Goal: Task Accomplishment & Management: Use online tool/utility

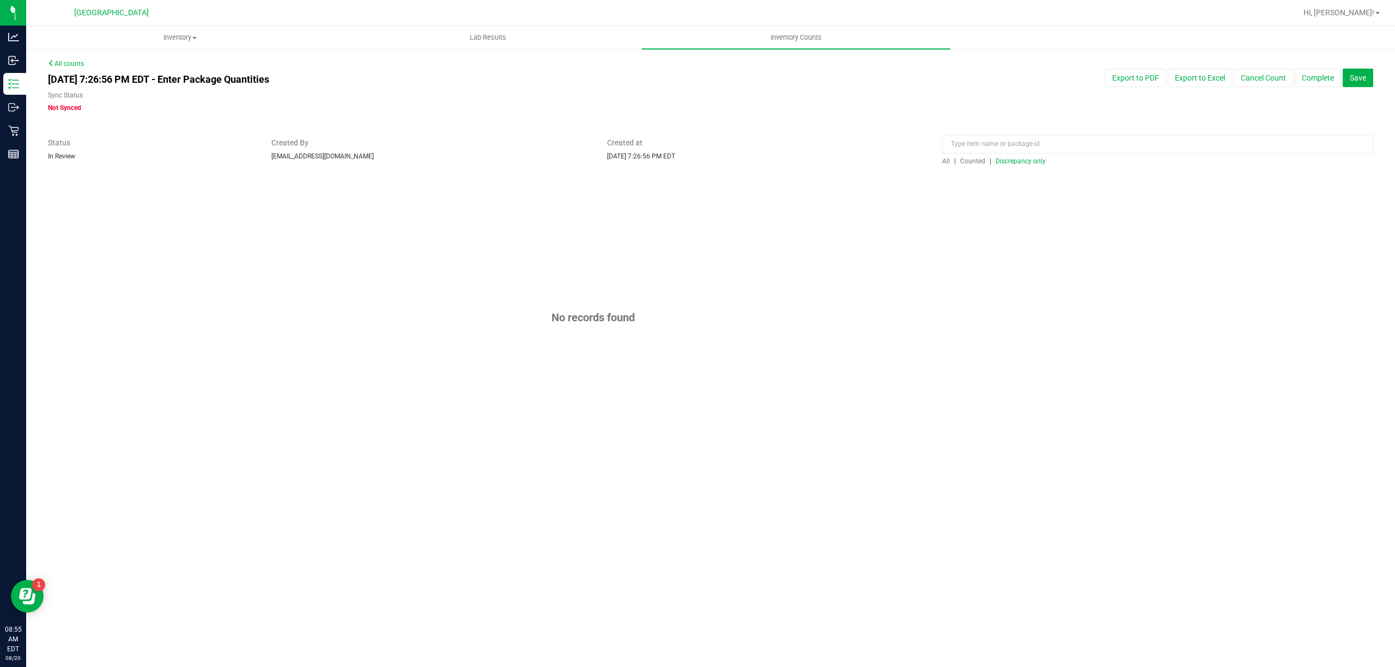
click at [65, 69] on div "Aug 19, 2025 7:26:56 PM EDT - Enter Package Quantities Sync Status Not Synced" at bounding box center [431, 91] width 782 height 44
click at [64, 64] on link "All counts" at bounding box center [66, 64] width 36 height 8
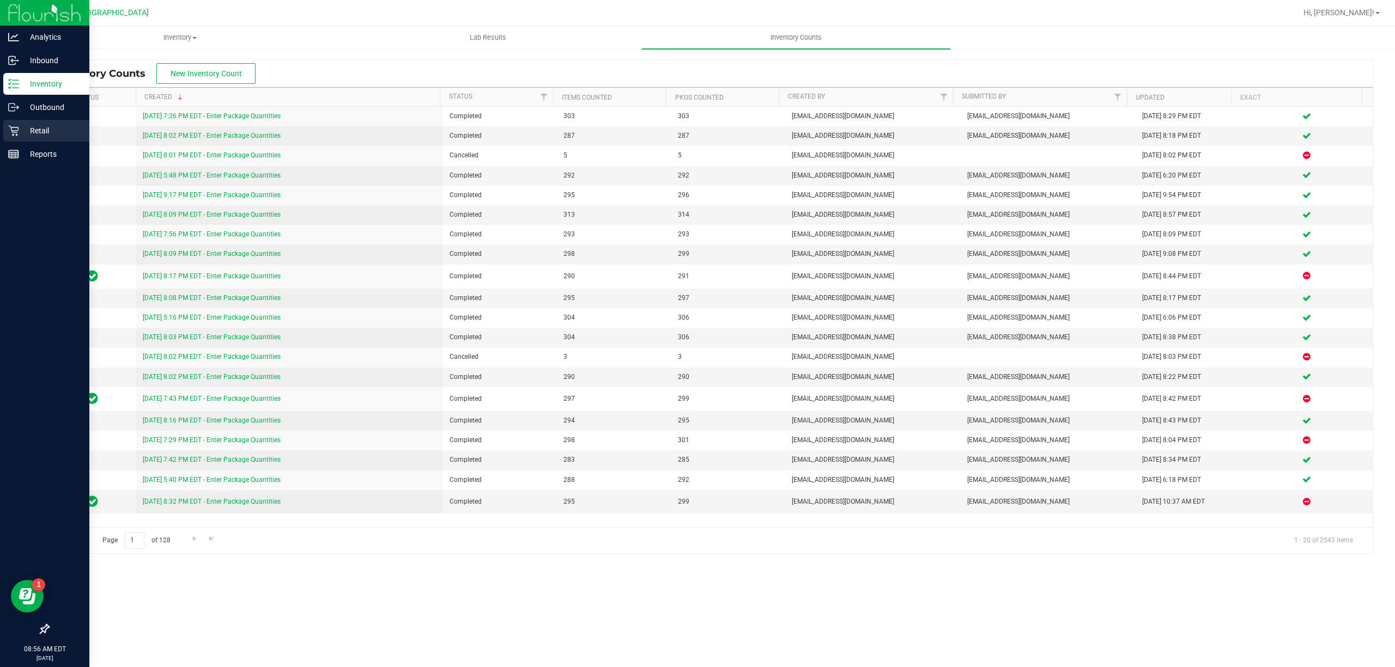
click at [27, 122] on div "Retail" at bounding box center [46, 131] width 86 height 22
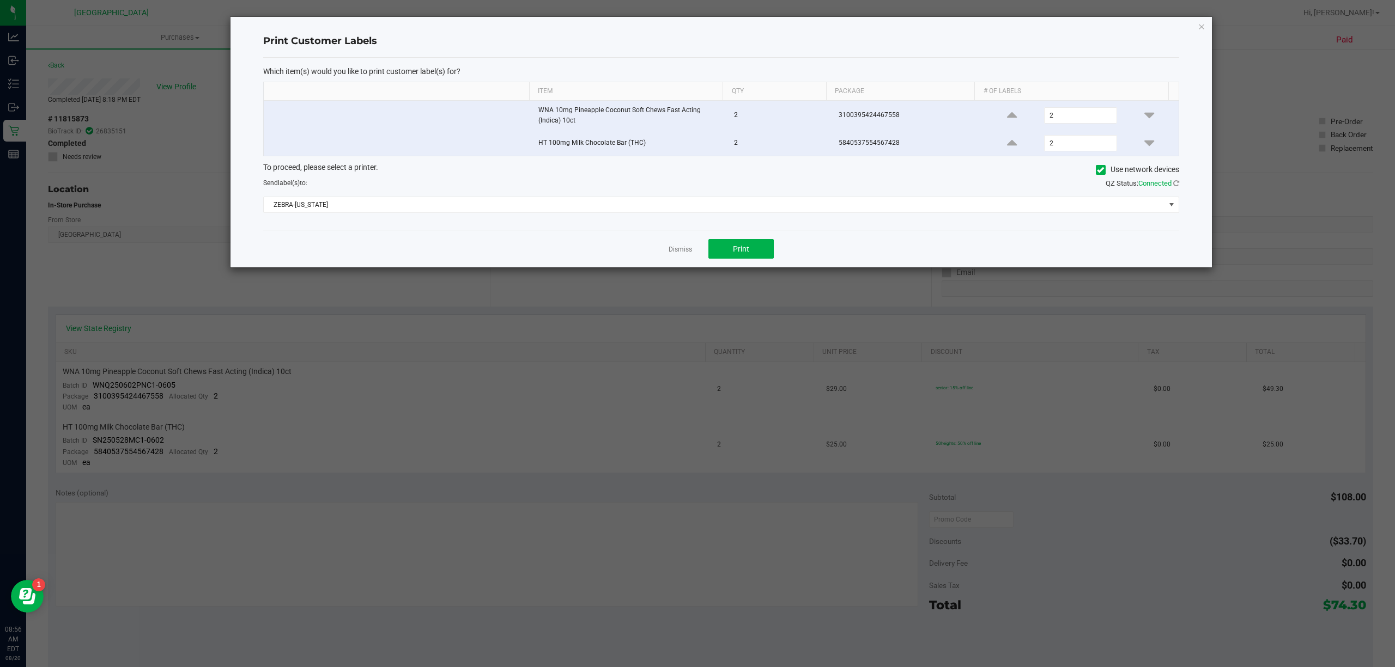
scroll to position [282, 0]
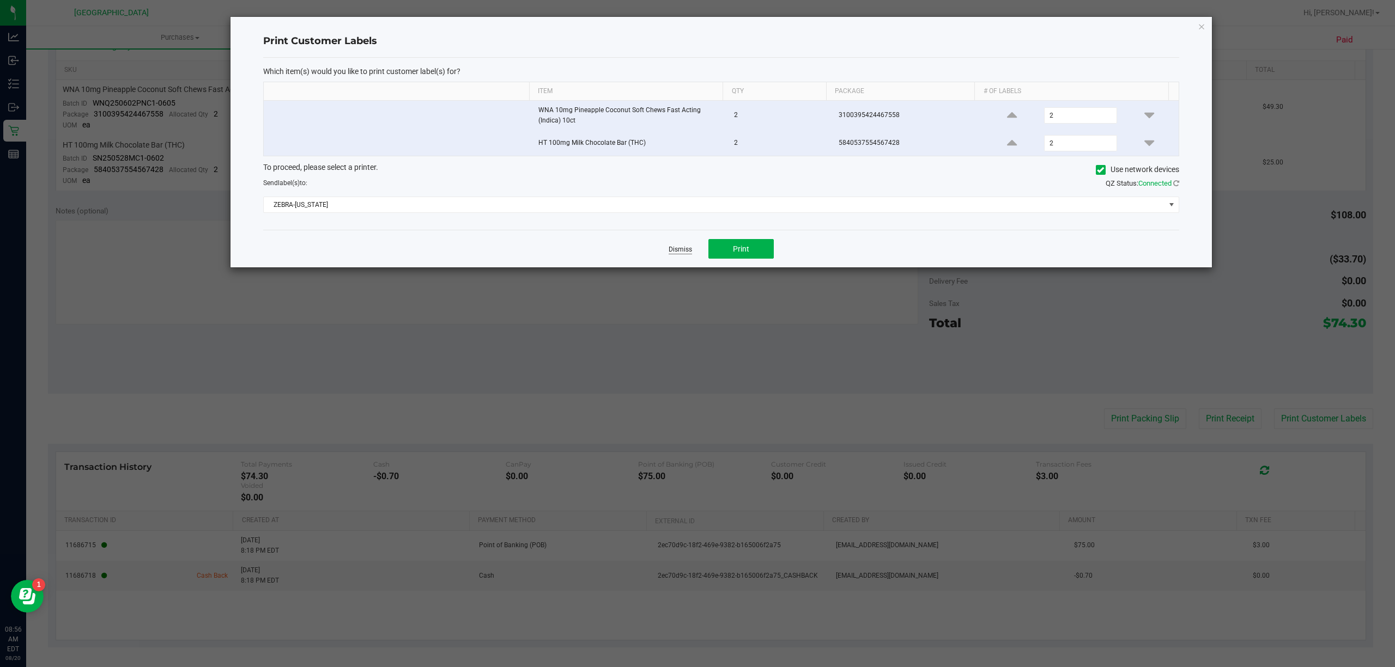
click at [675, 253] on link "Dismiss" at bounding box center [680, 249] width 23 height 9
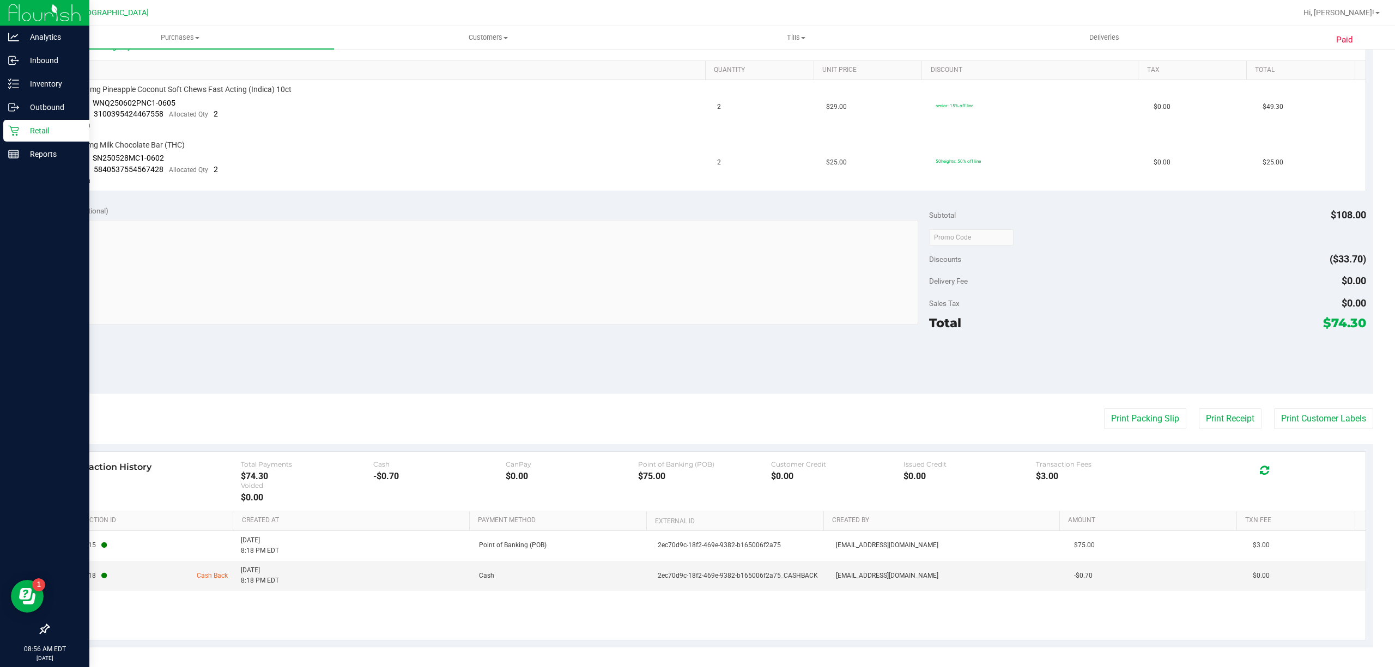
click at [19, 122] on div "Retail" at bounding box center [46, 131] width 86 height 22
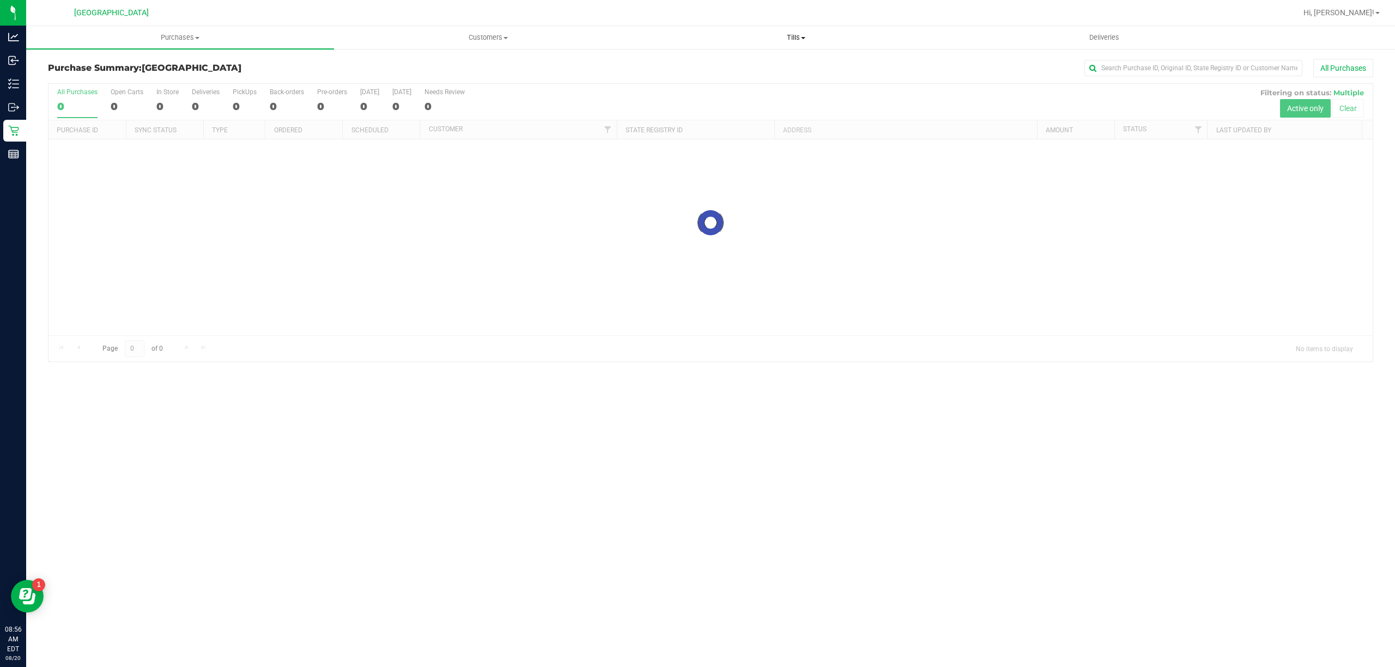
click at [783, 35] on span "Tills" at bounding box center [795, 38] width 307 height 10
click at [758, 59] on li "Manage tills" at bounding box center [796, 65] width 308 height 13
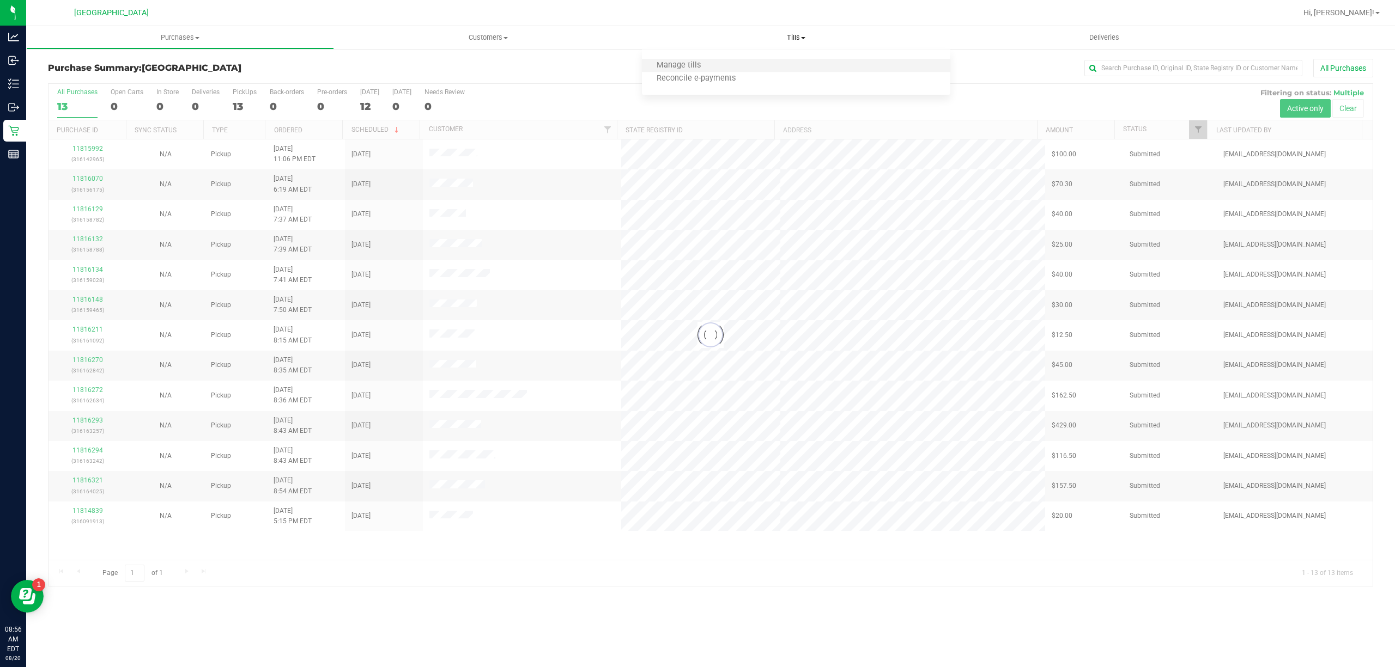
click at [726, 64] on li "Manage tills" at bounding box center [796, 65] width 308 height 13
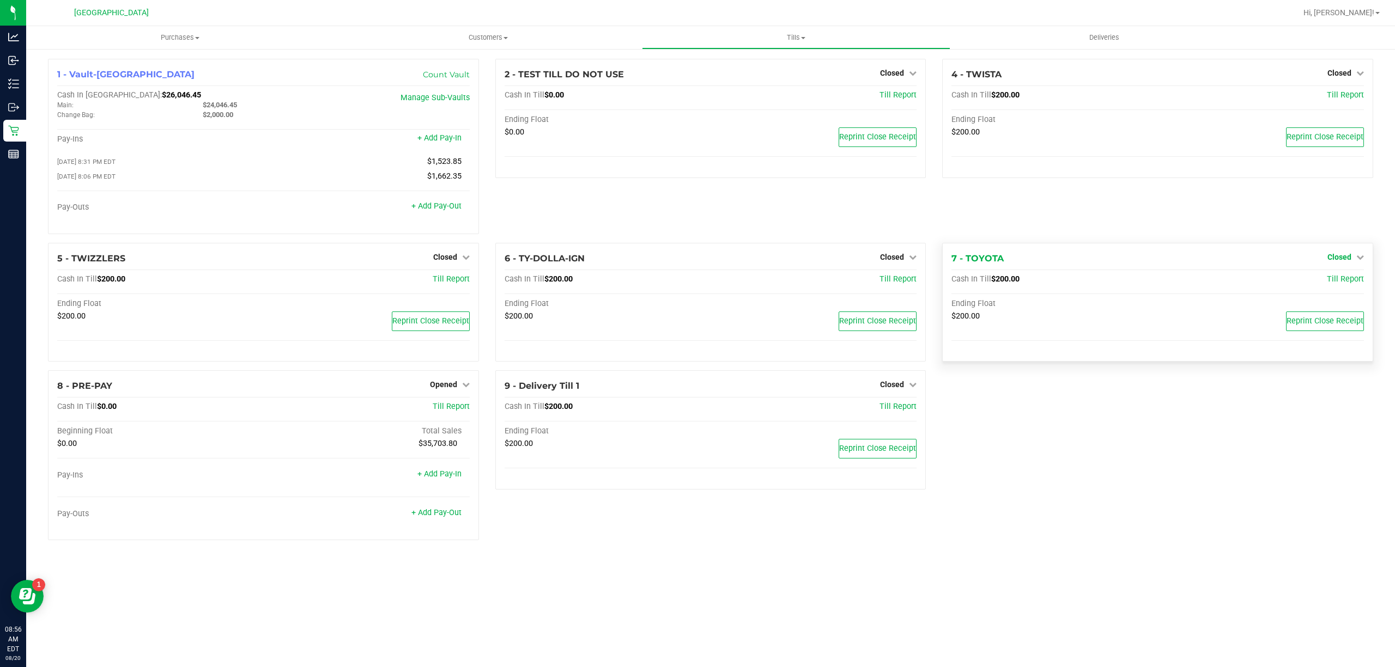
click at [1356, 223] on div "4 - TWISTA Closed Open Till Cash In Till $200.00 Till Report Ending Float $200.…" at bounding box center [1157, 151] width 447 height 184
click at [1343, 260] on span "Closed" at bounding box center [1339, 257] width 24 height 9
click at [1329, 281] on link "Open Till" at bounding box center [1338, 279] width 29 height 9
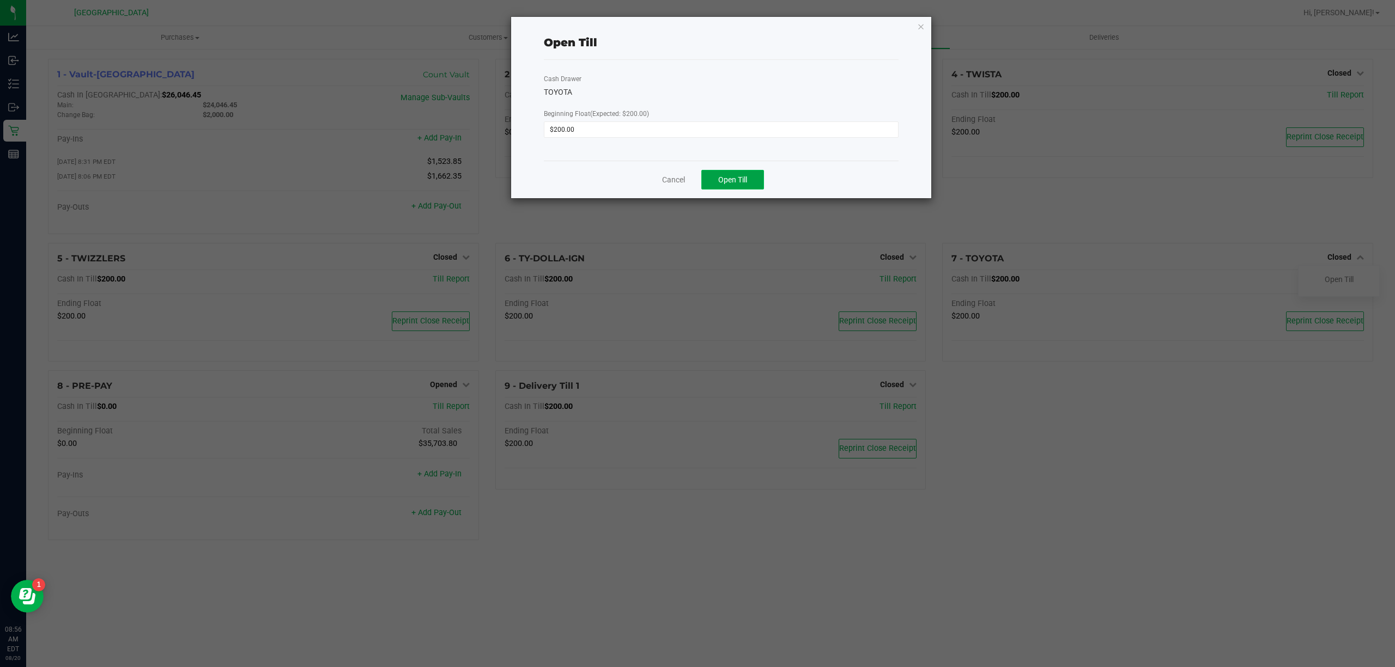
click at [739, 175] on span "Open Till" at bounding box center [732, 179] width 29 height 9
click at [670, 181] on link "Cancel" at bounding box center [669, 179] width 23 height 11
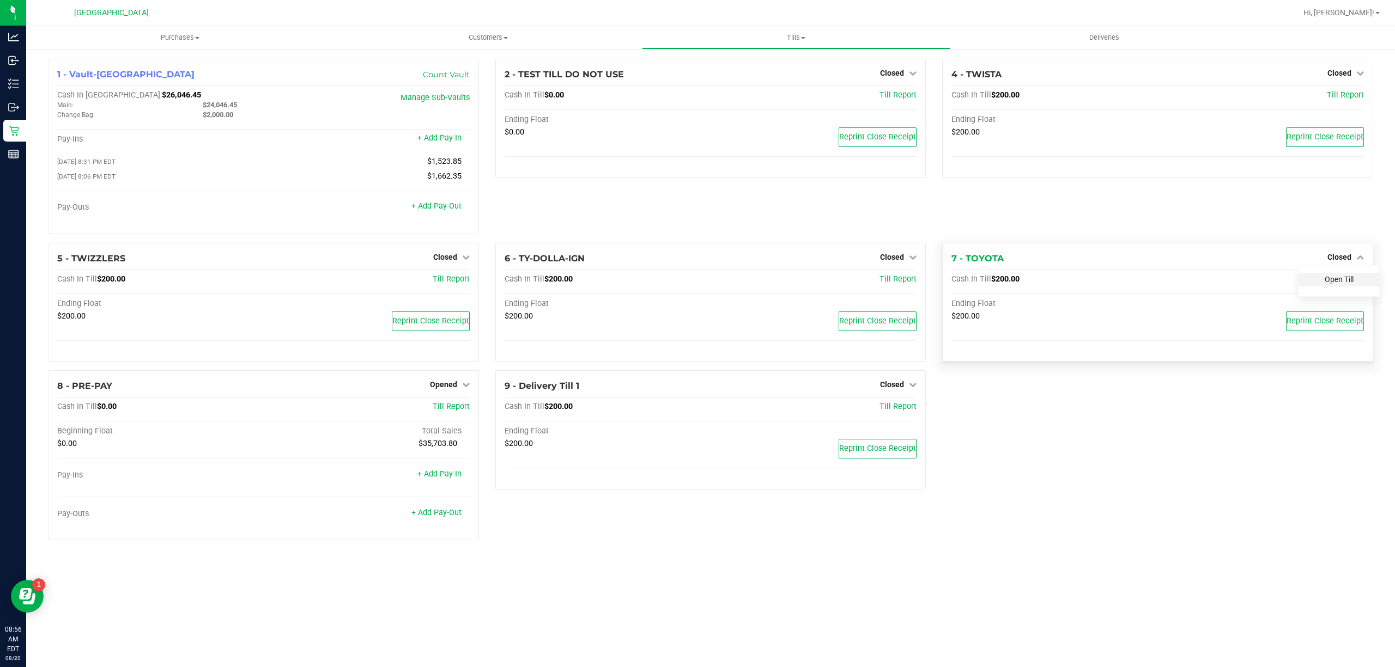
click at [1326, 284] on link "Open Till" at bounding box center [1338, 279] width 29 height 9
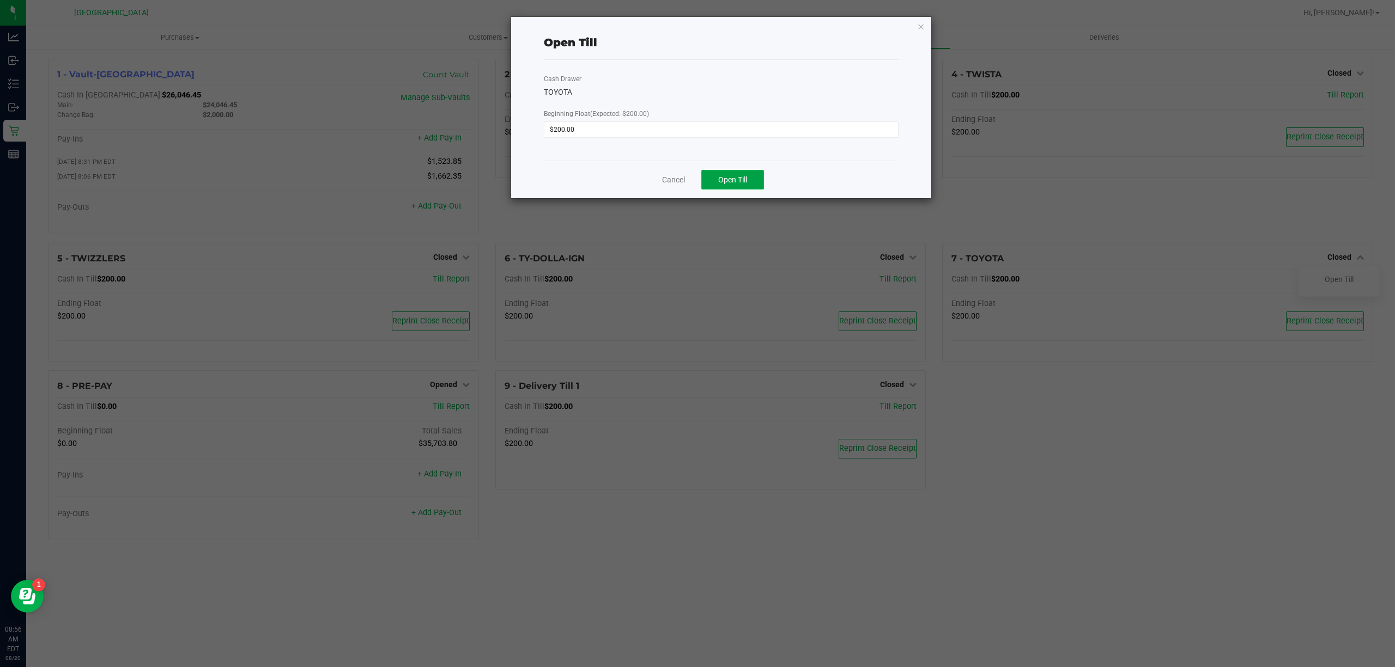
click at [744, 175] on span "Open Till" at bounding box center [732, 179] width 29 height 9
click at [671, 180] on link "Cancel" at bounding box center [673, 179] width 23 height 11
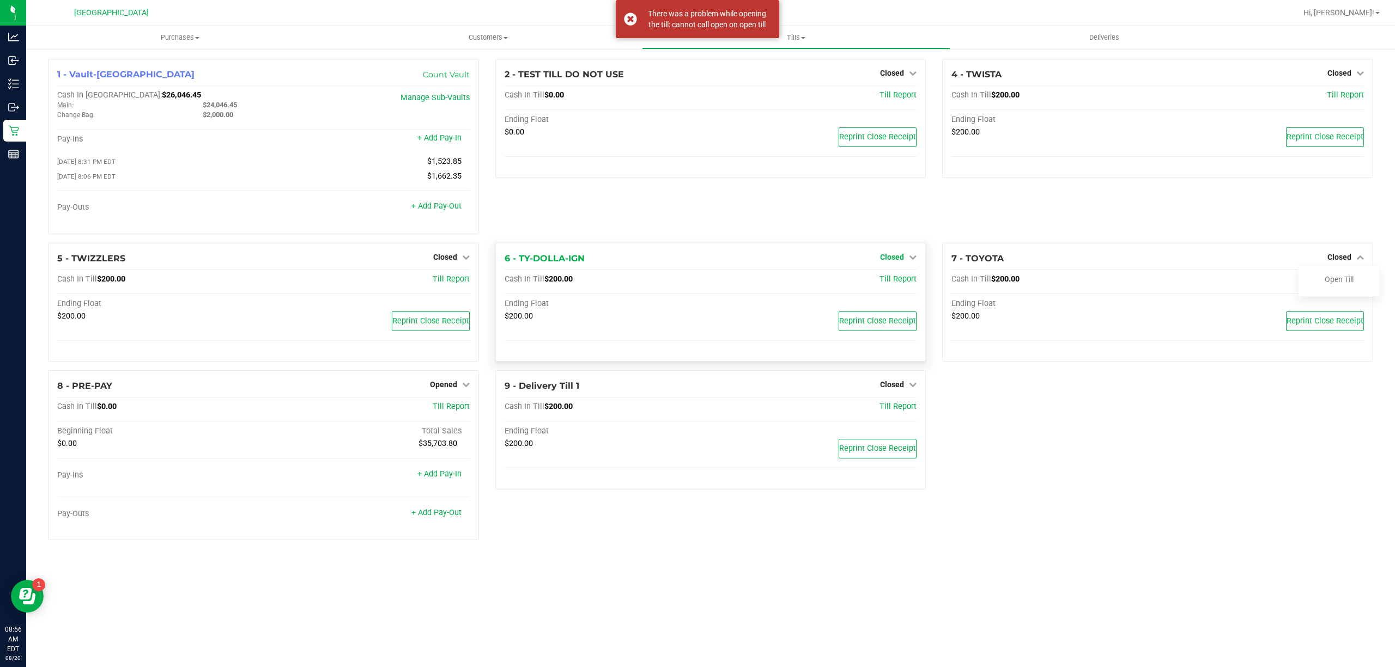
click at [904, 258] on link "Closed" at bounding box center [898, 257] width 37 height 9
click at [890, 282] on link "Open Till" at bounding box center [891, 279] width 29 height 9
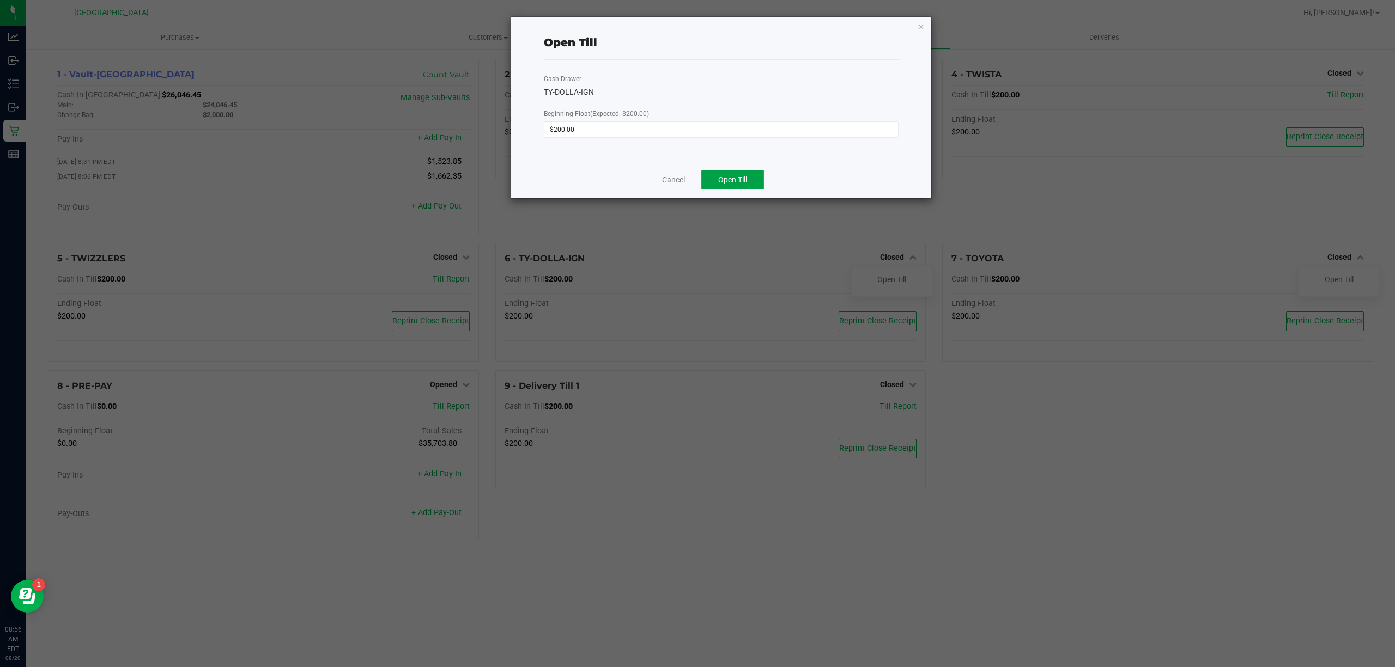
click at [734, 173] on button "Open Till" at bounding box center [732, 180] width 63 height 20
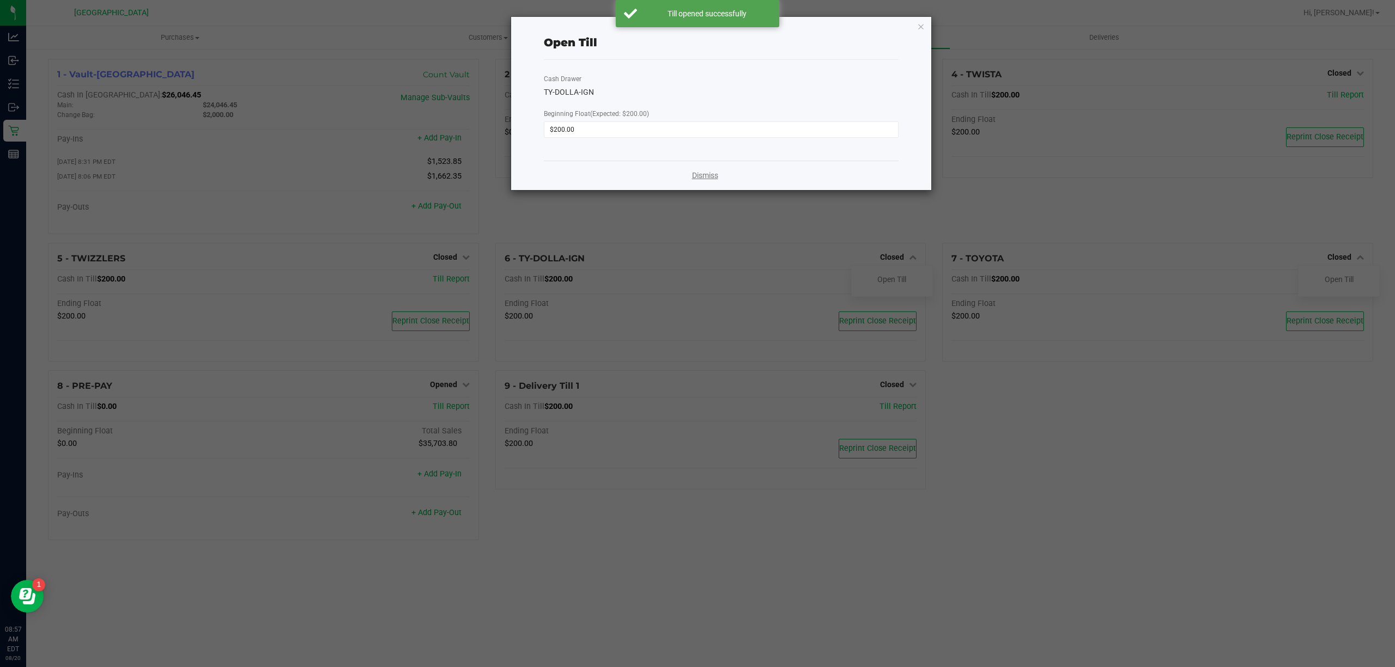
click at [715, 175] on link "Dismiss" at bounding box center [705, 175] width 26 height 11
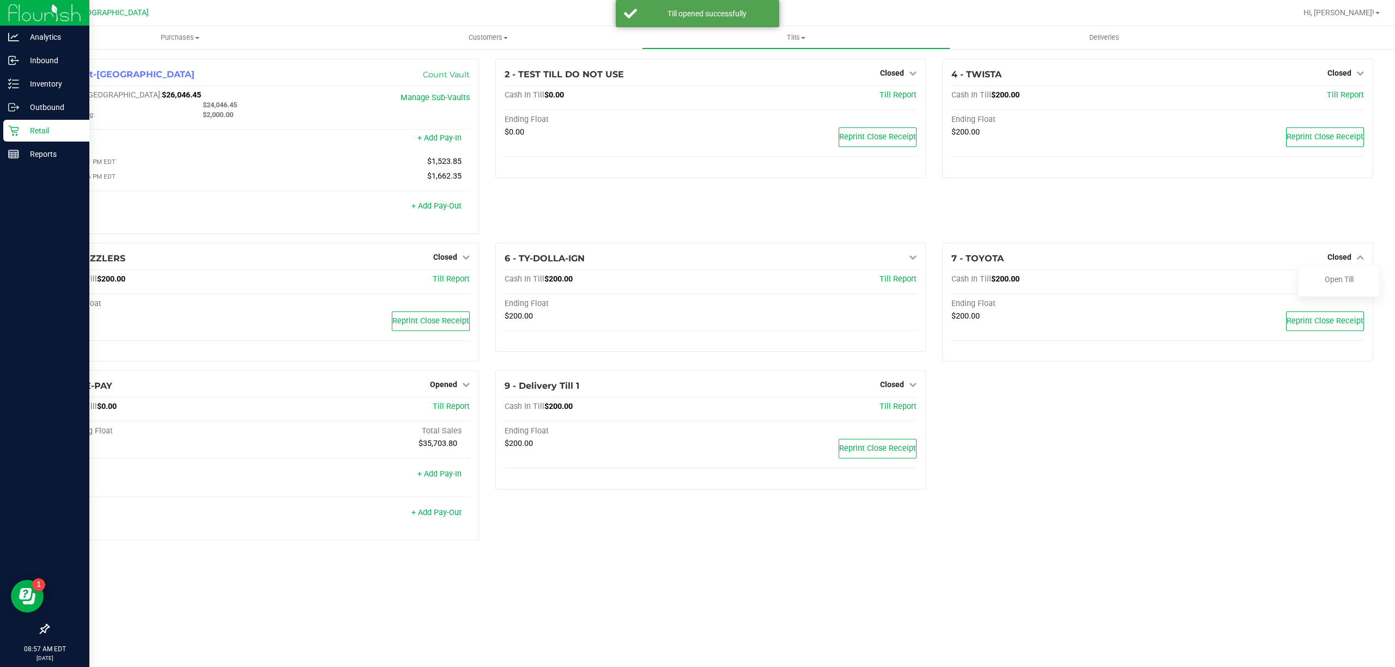
click at [60, 134] on p "Retail" at bounding box center [51, 130] width 65 height 13
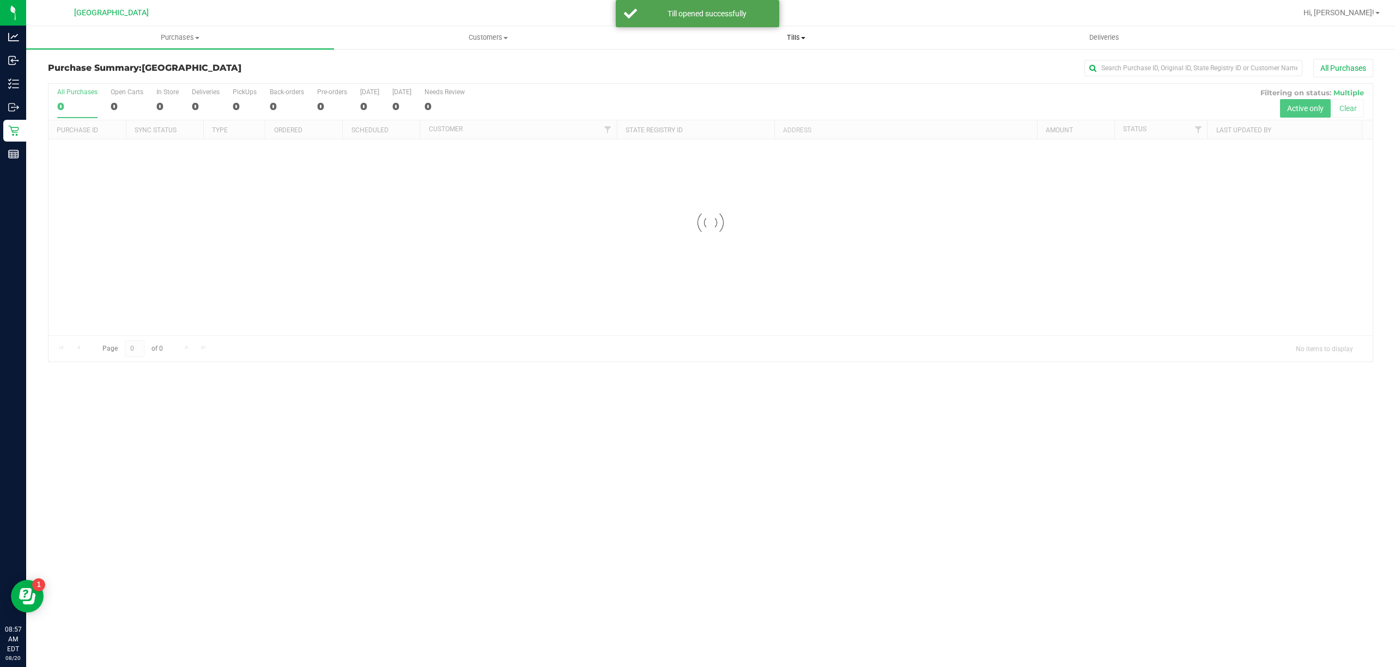
click at [809, 38] on span "Tills" at bounding box center [795, 38] width 307 height 10
click at [764, 53] on ul "Manage tills Reconcile e-payments" at bounding box center [796, 73] width 308 height 46
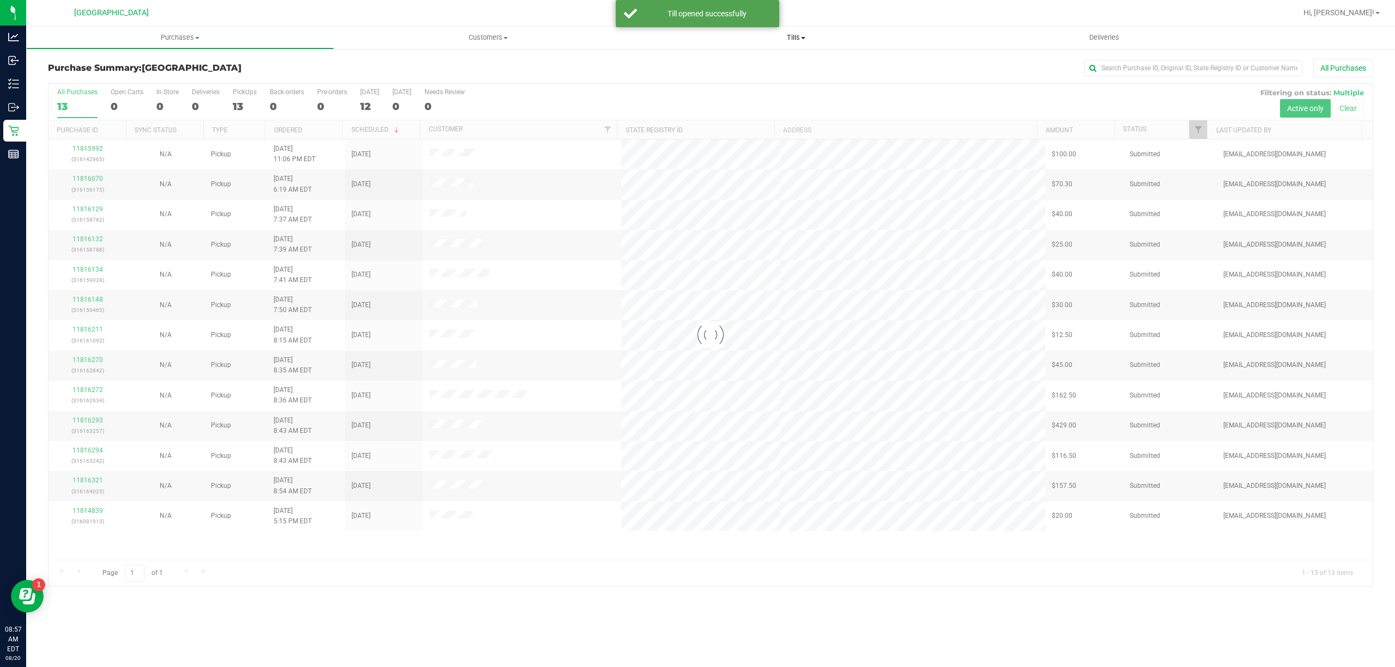
click at [792, 48] on uib-tab-heading "Tills Manage tills Reconcile e-payments" at bounding box center [796, 37] width 308 height 23
click at [800, 41] on span "Tills" at bounding box center [796, 38] width 308 height 10
click at [769, 70] on li "Manage tills" at bounding box center [796, 65] width 308 height 13
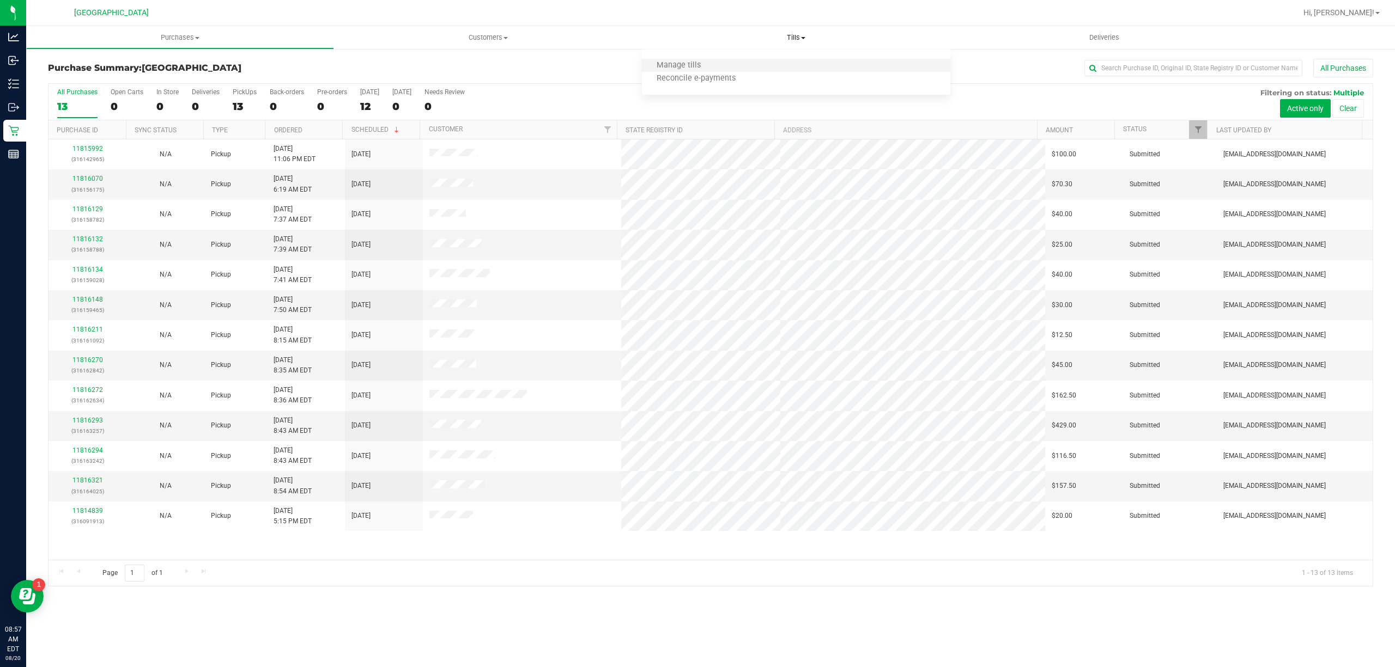
click at [764, 69] on li "Manage tills" at bounding box center [796, 65] width 308 height 13
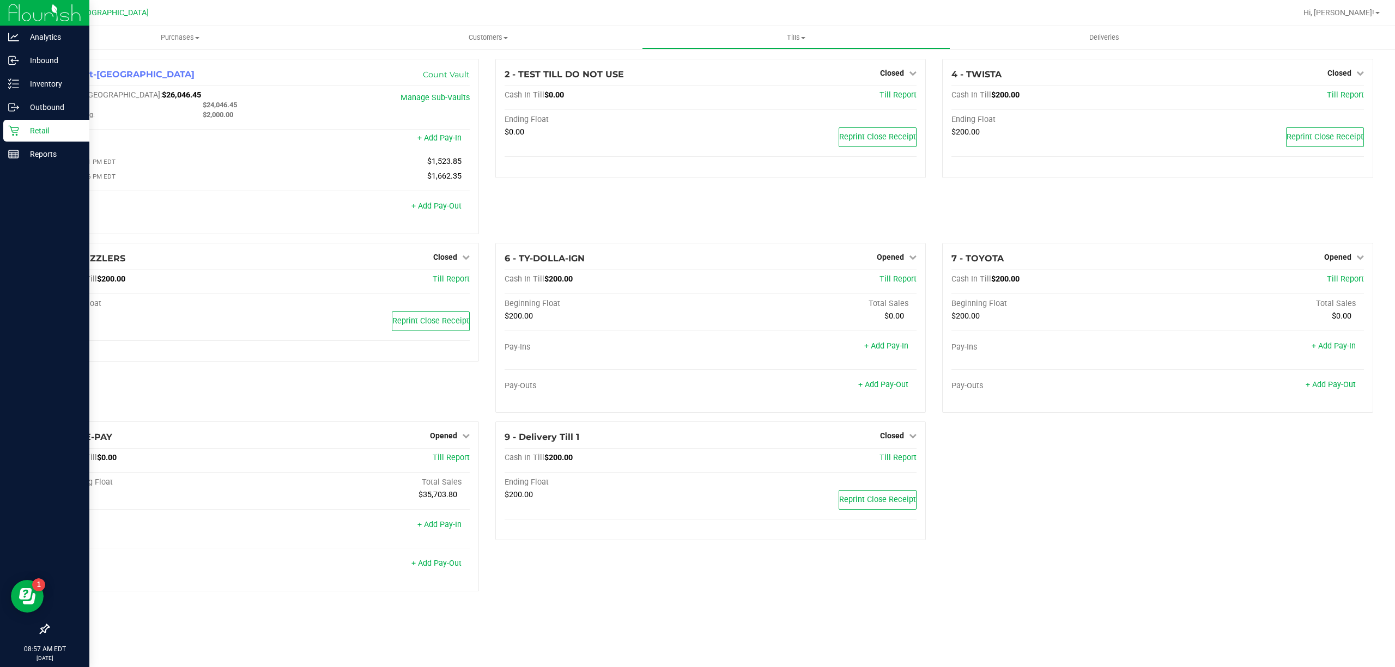
click at [35, 124] on p "Retail" at bounding box center [51, 130] width 65 height 13
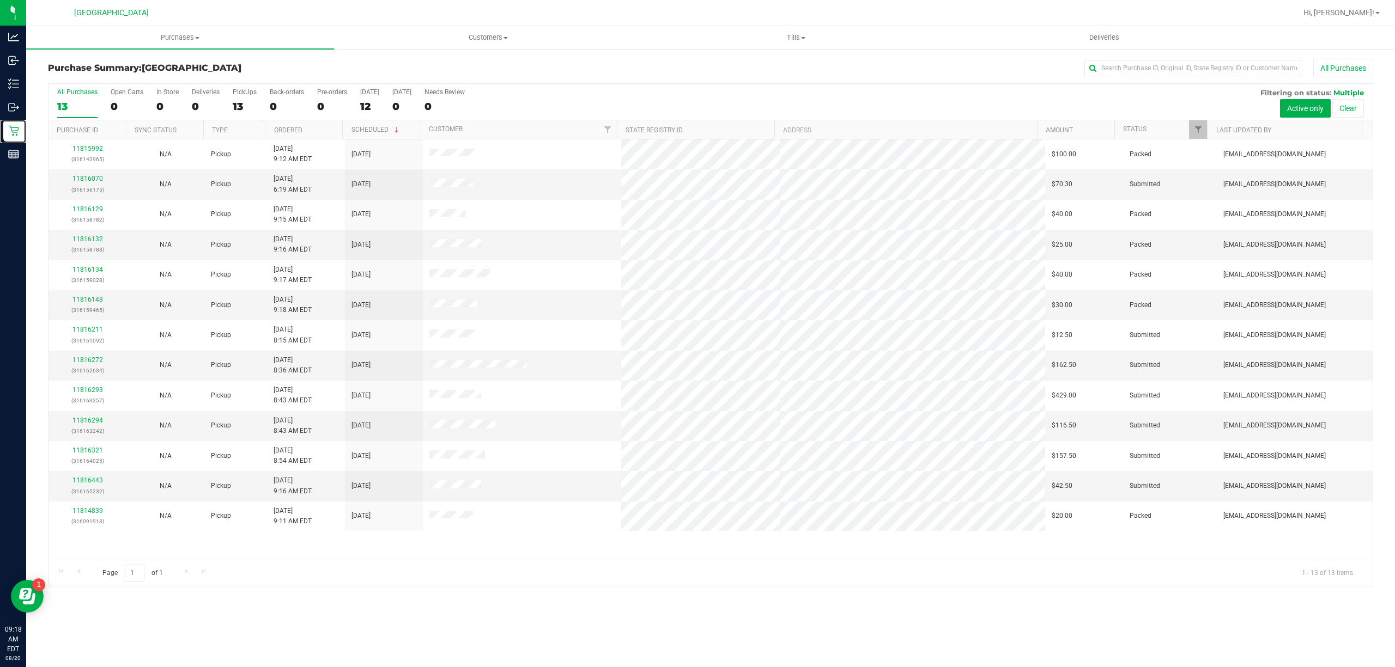
click at [0, 120] on link "Retail" at bounding box center [13, 131] width 26 height 23
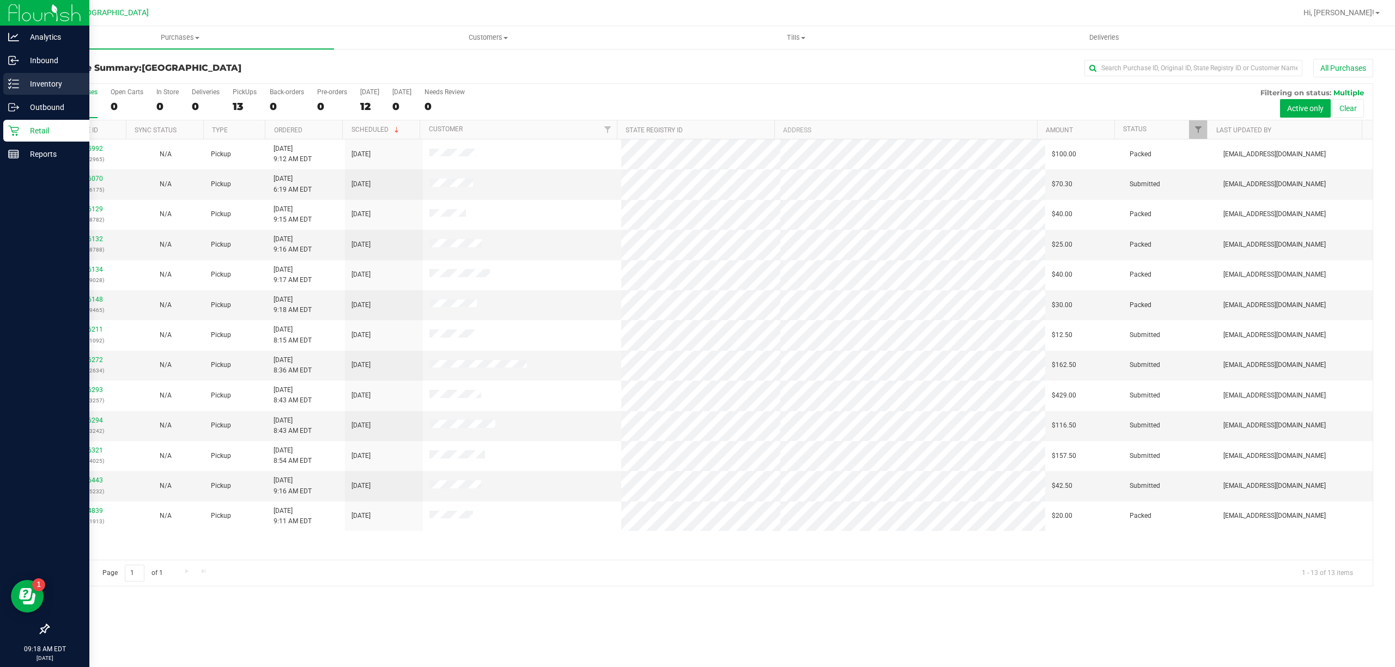
click at [33, 85] on p "Inventory" at bounding box center [51, 83] width 65 height 13
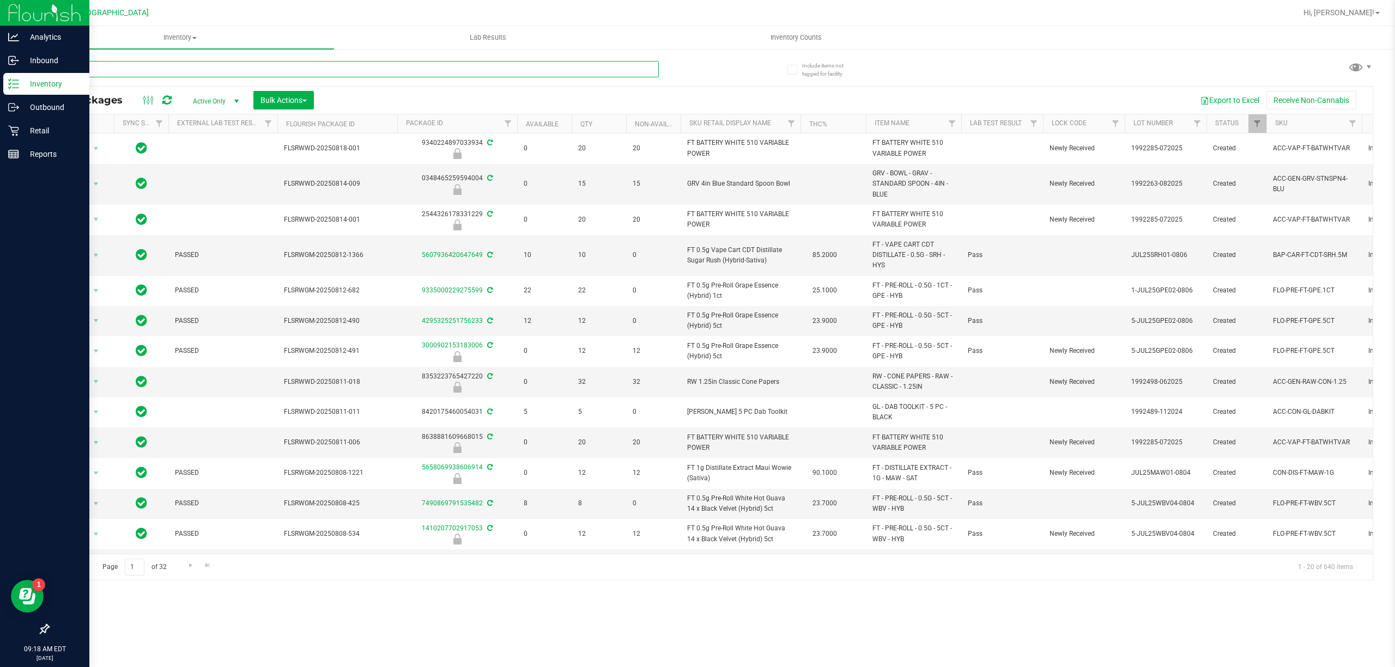
click at [145, 70] on input "text" at bounding box center [353, 69] width 611 height 16
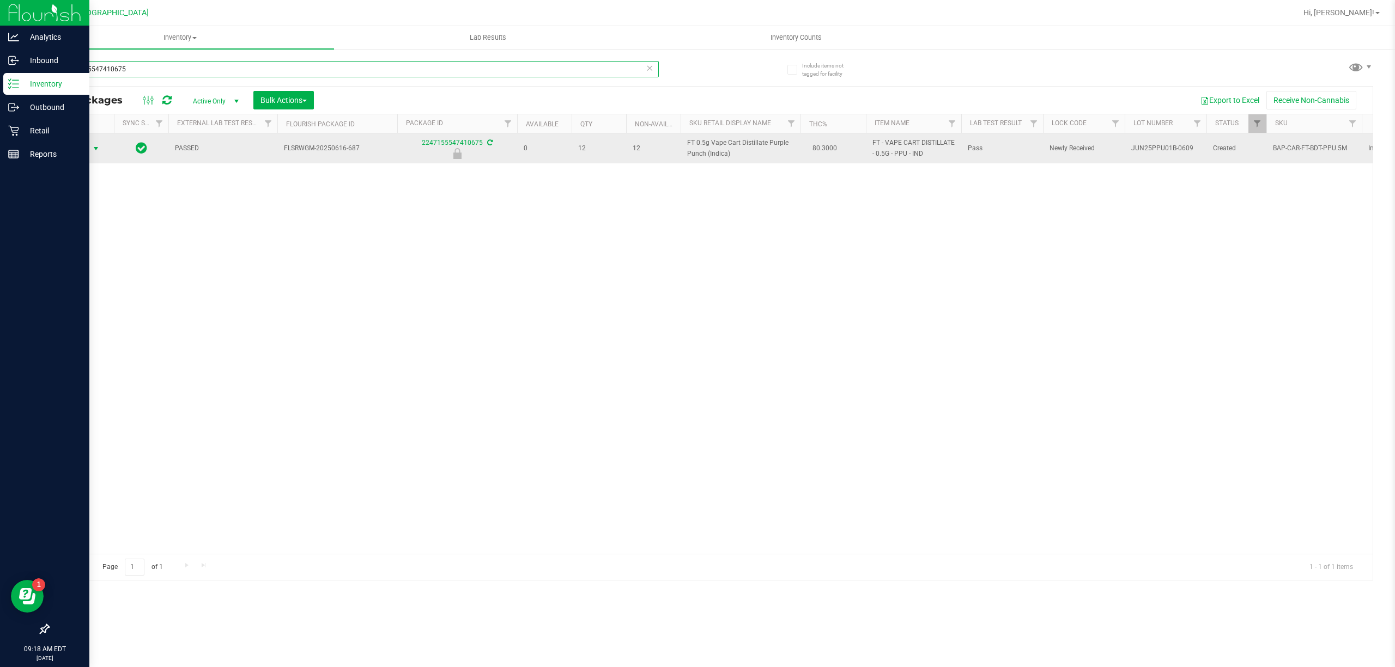
type input "2247155547410675"
click at [83, 151] on span "Action" at bounding box center [73, 148] width 29 height 15
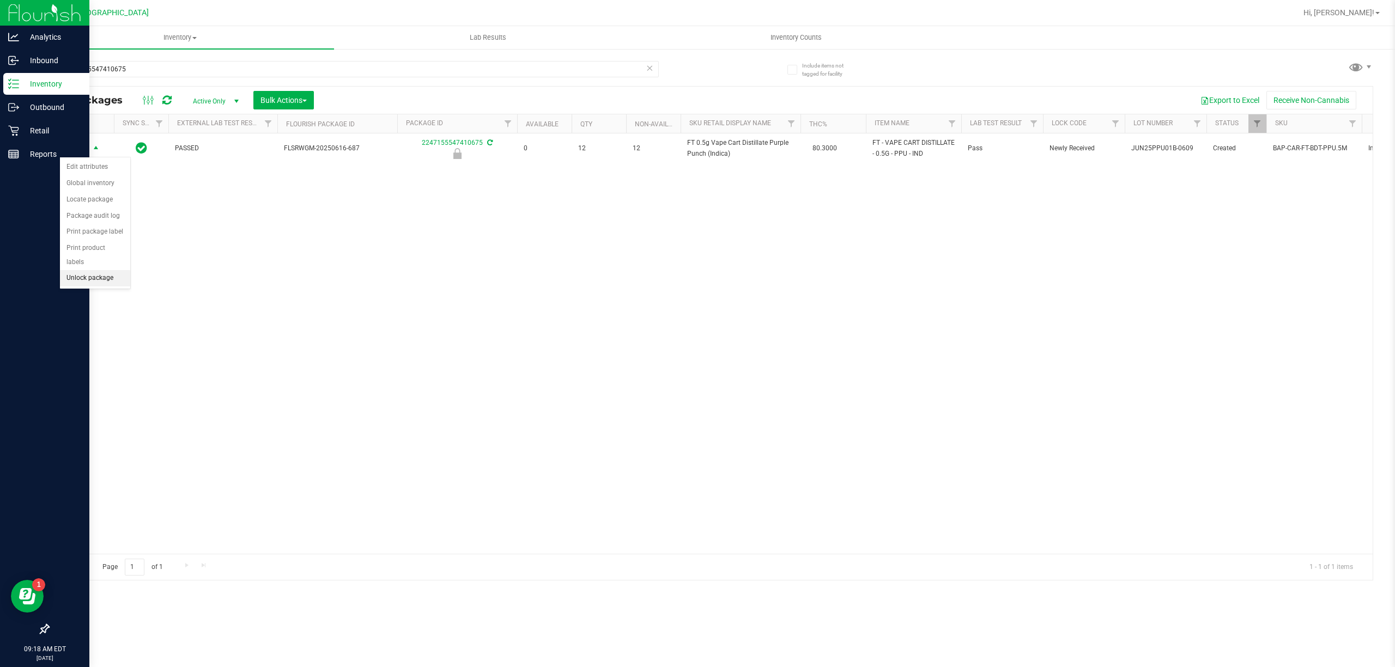
click at [106, 282] on li "Unlock package" at bounding box center [95, 278] width 70 height 16
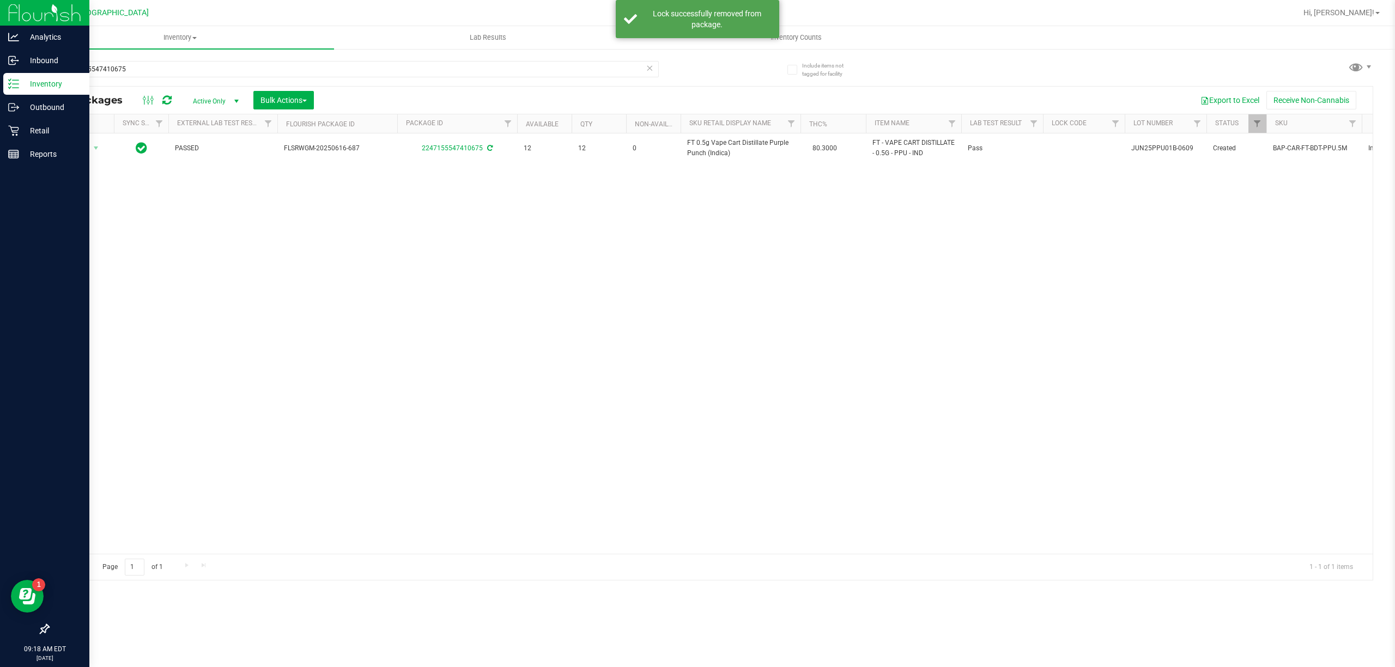
click at [650, 69] on icon at bounding box center [650, 67] width 8 height 13
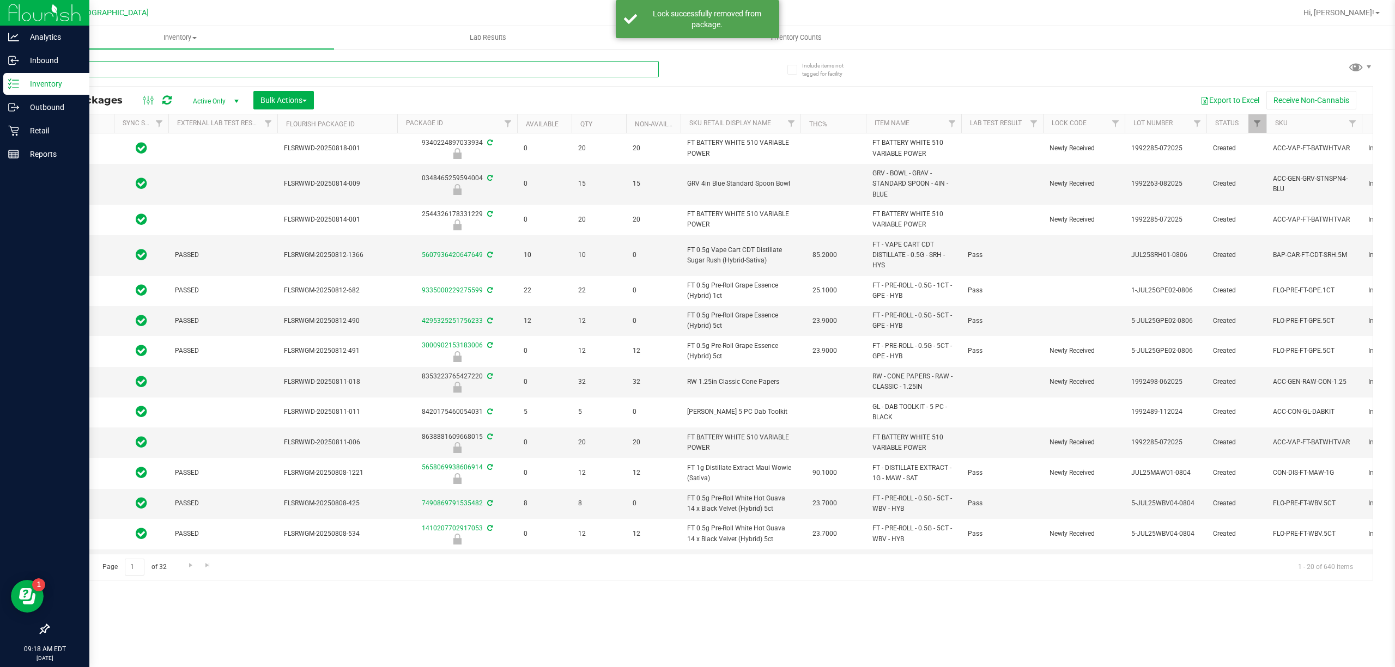
click at [617, 68] on input "text" at bounding box center [353, 69] width 611 height 16
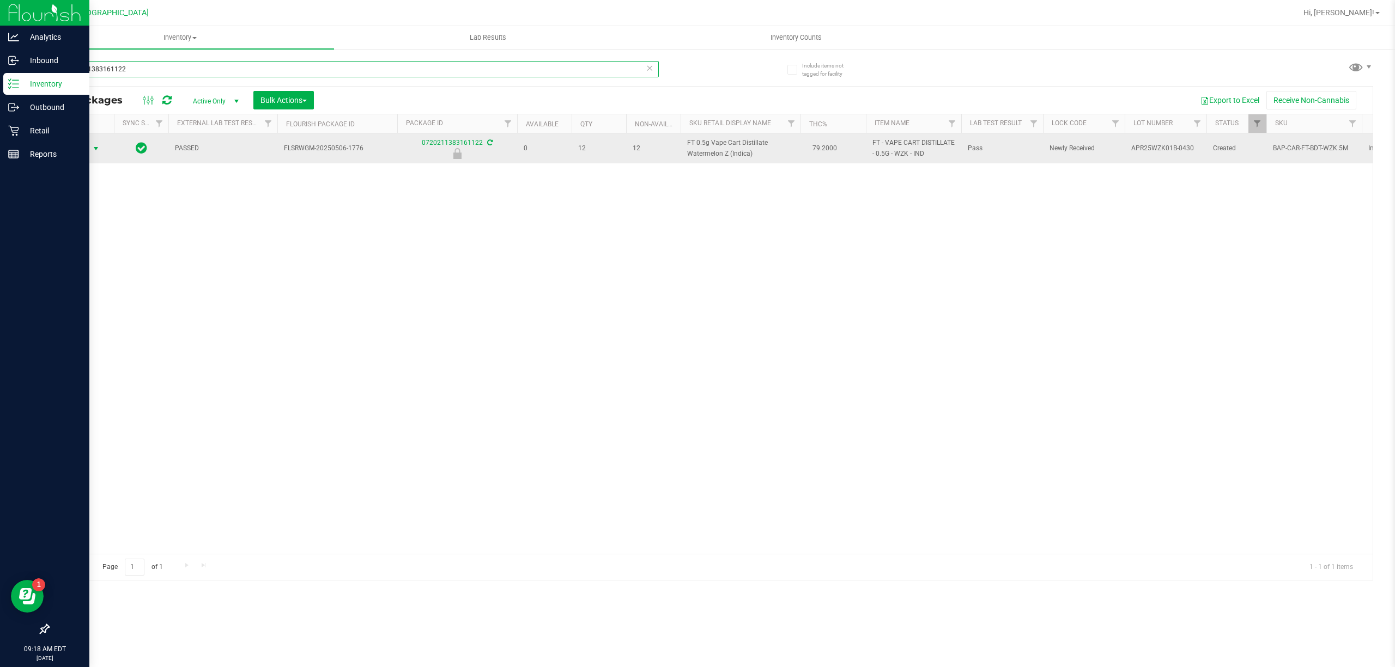
type input "0720211383161122"
click at [81, 151] on span "Action" at bounding box center [73, 148] width 29 height 15
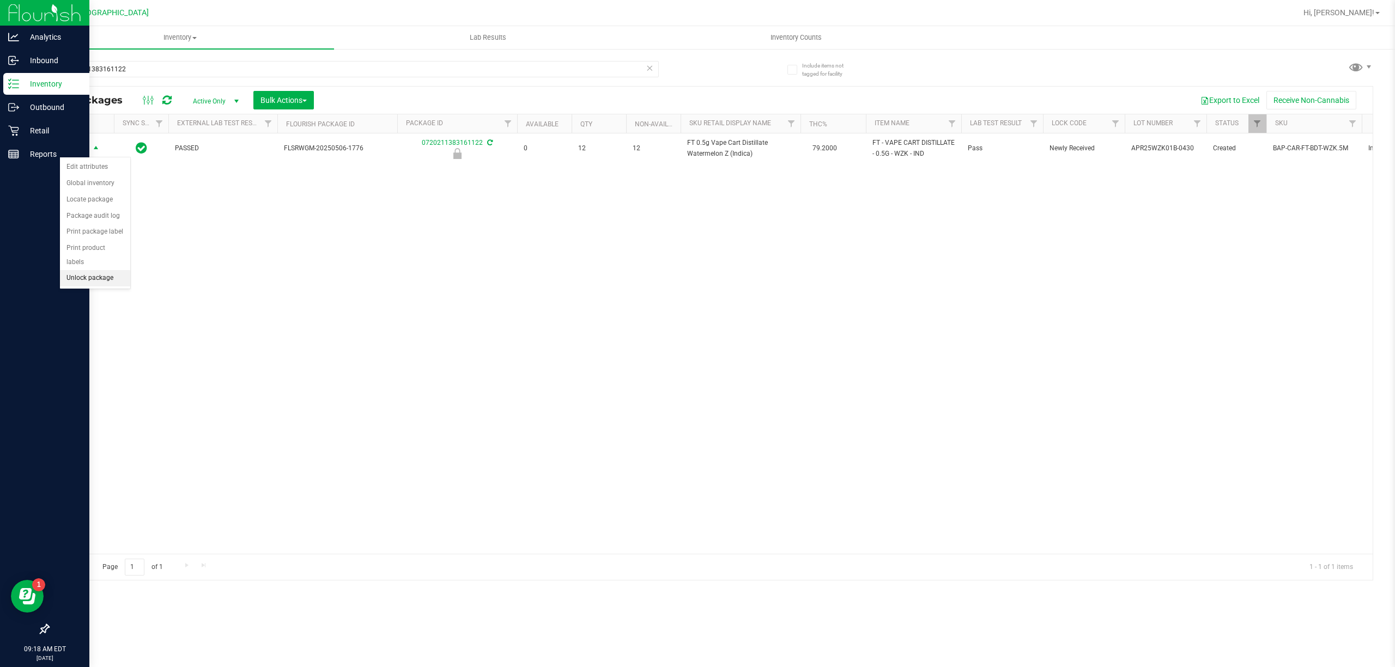
click at [102, 281] on li "Unlock package" at bounding box center [95, 278] width 70 height 16
click at [650, 68] on icon at bounding box center [650, 67] width 8 height 13
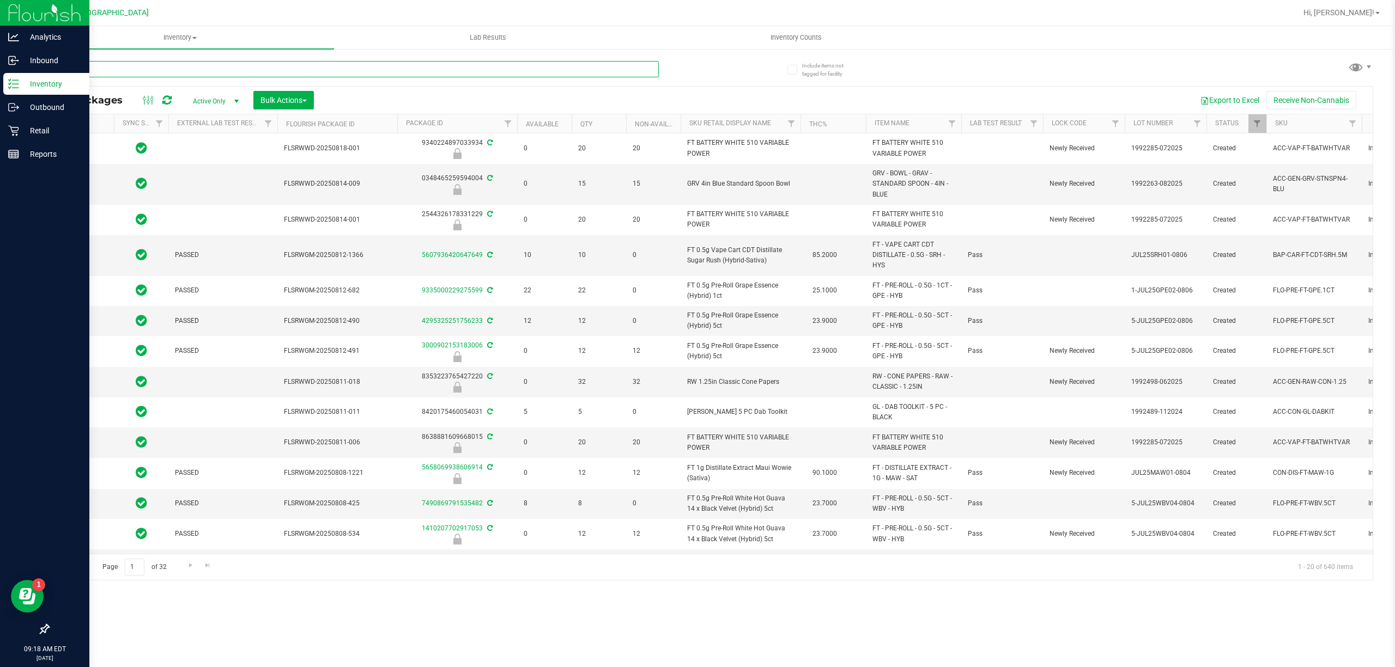
click at [620, 71] on input "text" at bounding box center [353, 69] width 611 height 16
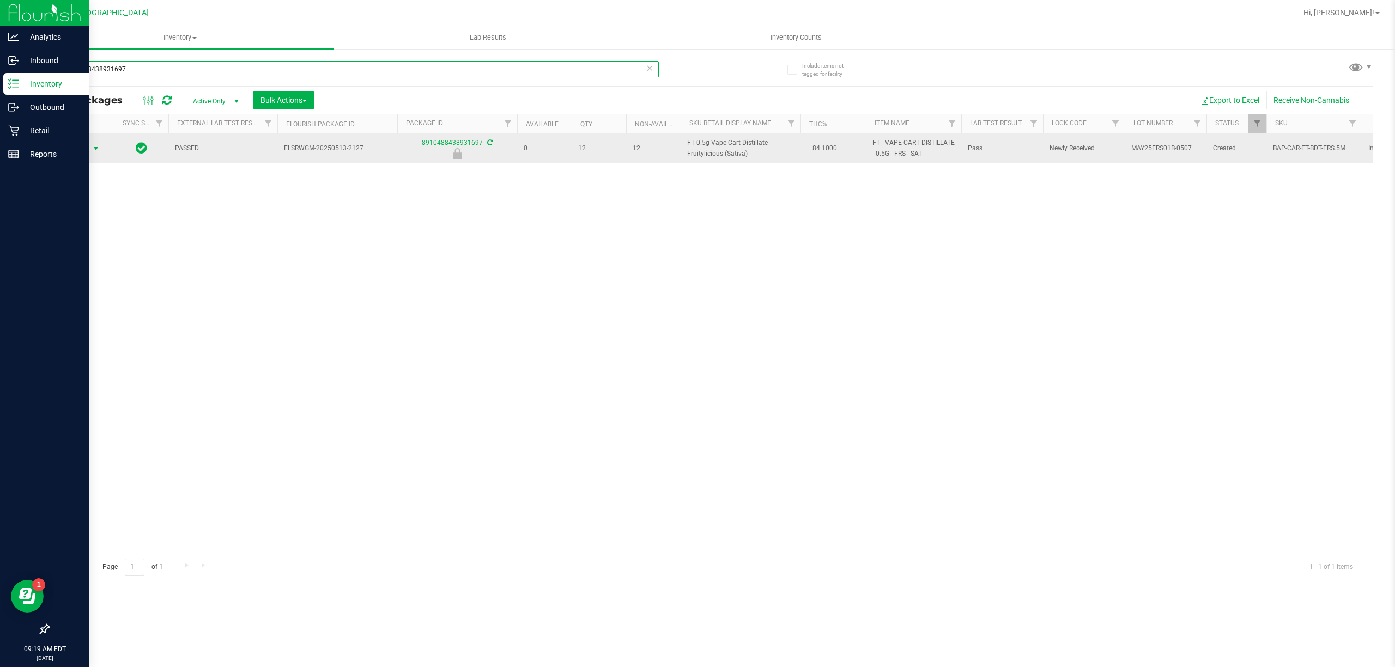
type input "8910488438931697"
click at [93, 151] on span "select" at bounding box center [96, 148] width 9 height 9
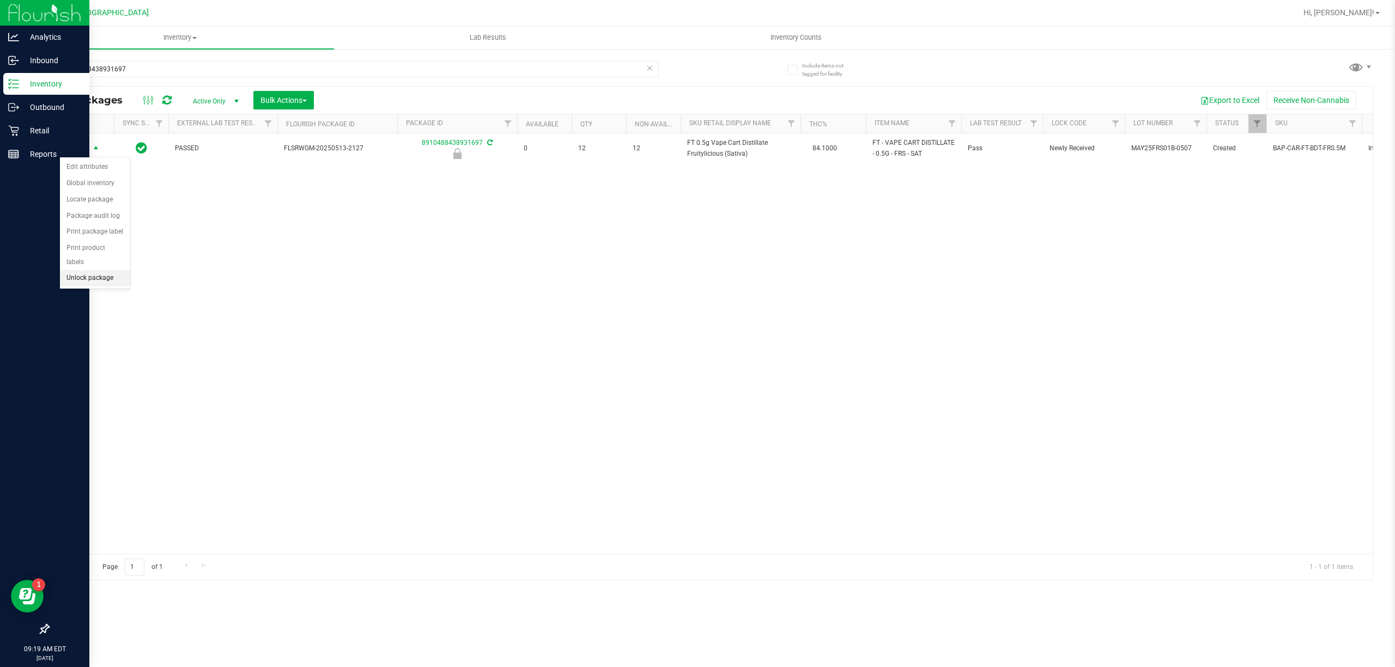
click at [86, 287] on ul "Edit attributes Global inventory Locate package Package audit log Print package…" at bounding box center [95, 222] width 70 height 127
click at [88, 277] on li "Unlock package" at bounding box center [95, 278] width 70 height 16
click at [646, 68] on icon at bounding box center [650, 67] width 8 height 13
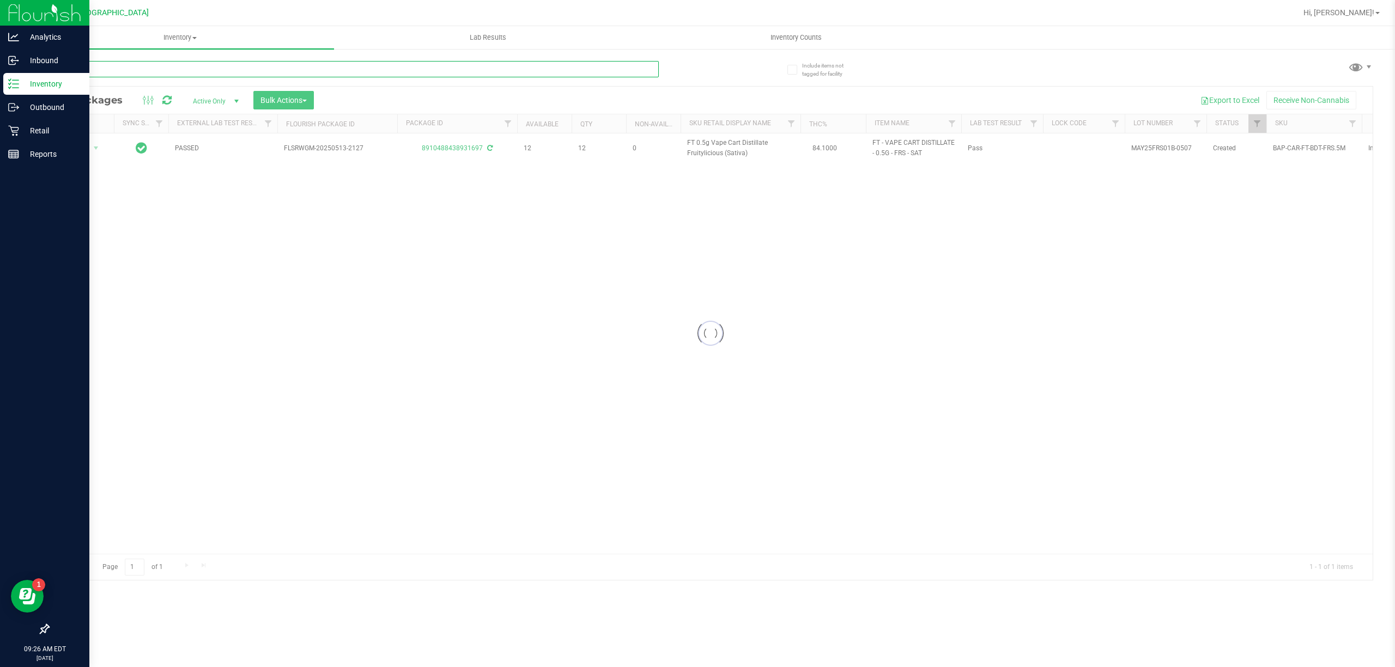
click at [597, 75] on input "text" at bounding box center [353, 69] width 611 height 16
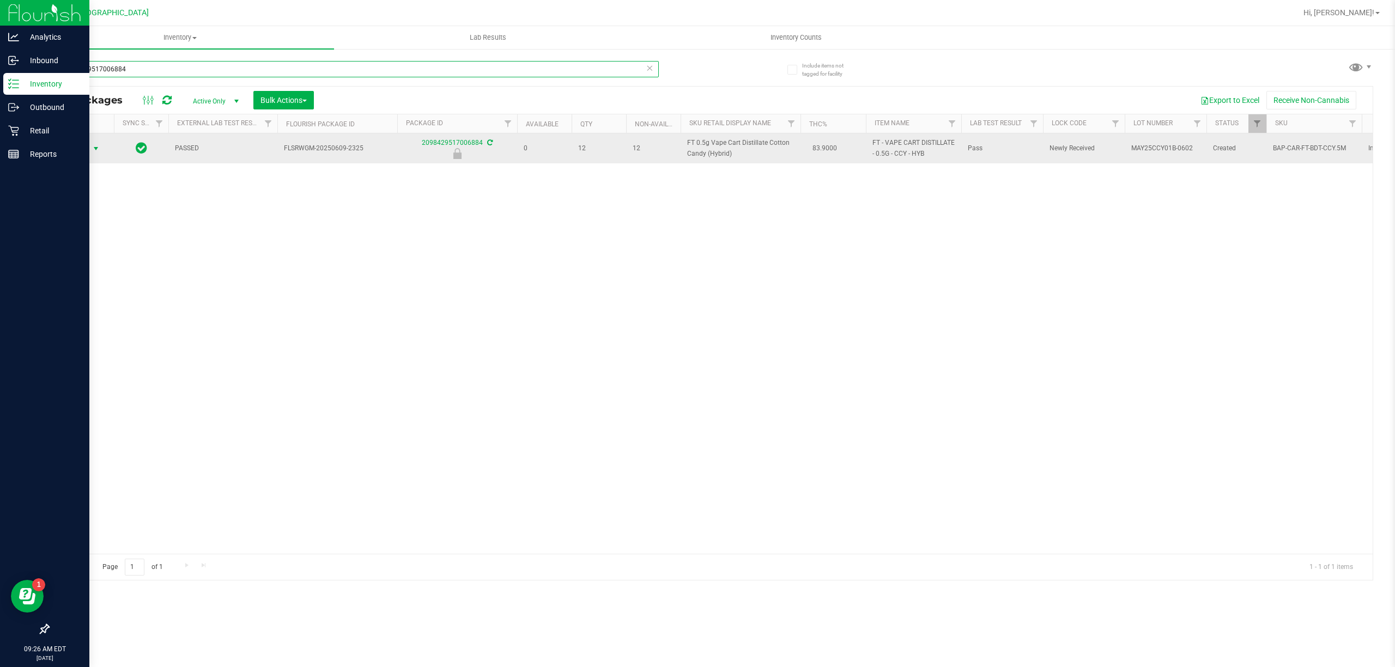
type input "2098429517006884"
click at [82, 147] on span "Action" at bounding box center [73, 148] width 29 height 15
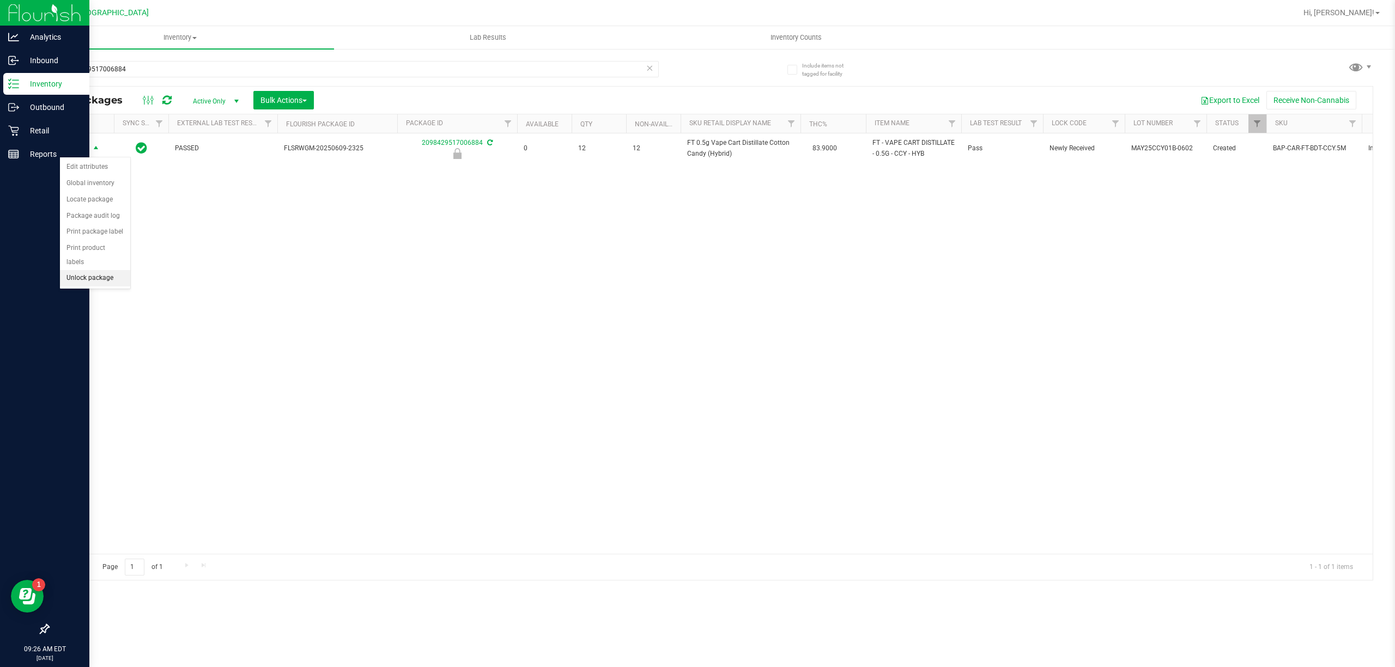
click at [110, 277] on li "Unlock package" at bounding box center [95, 278] width 70 height 16
click at [649, 72] on icon at bounding box center [650, 67] width 8 height 13
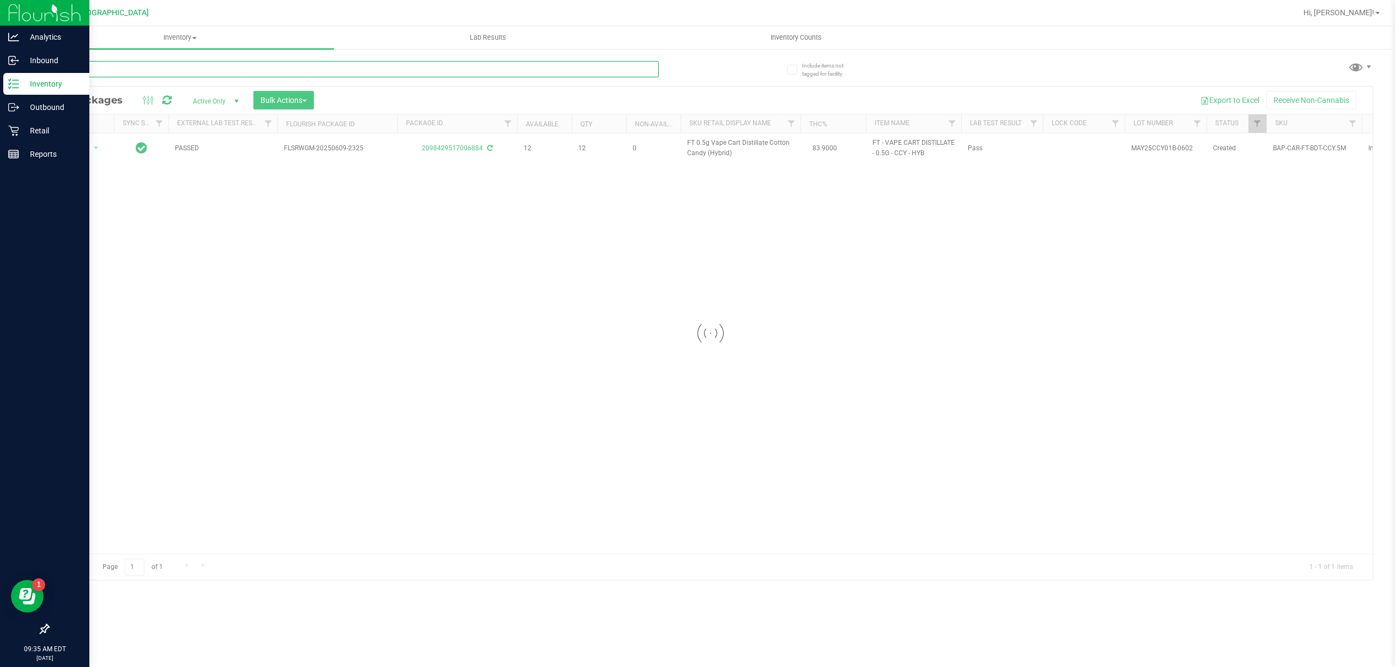
click at [632, 70] on input "text" at bounding box center [353, 69] width 611 height 16
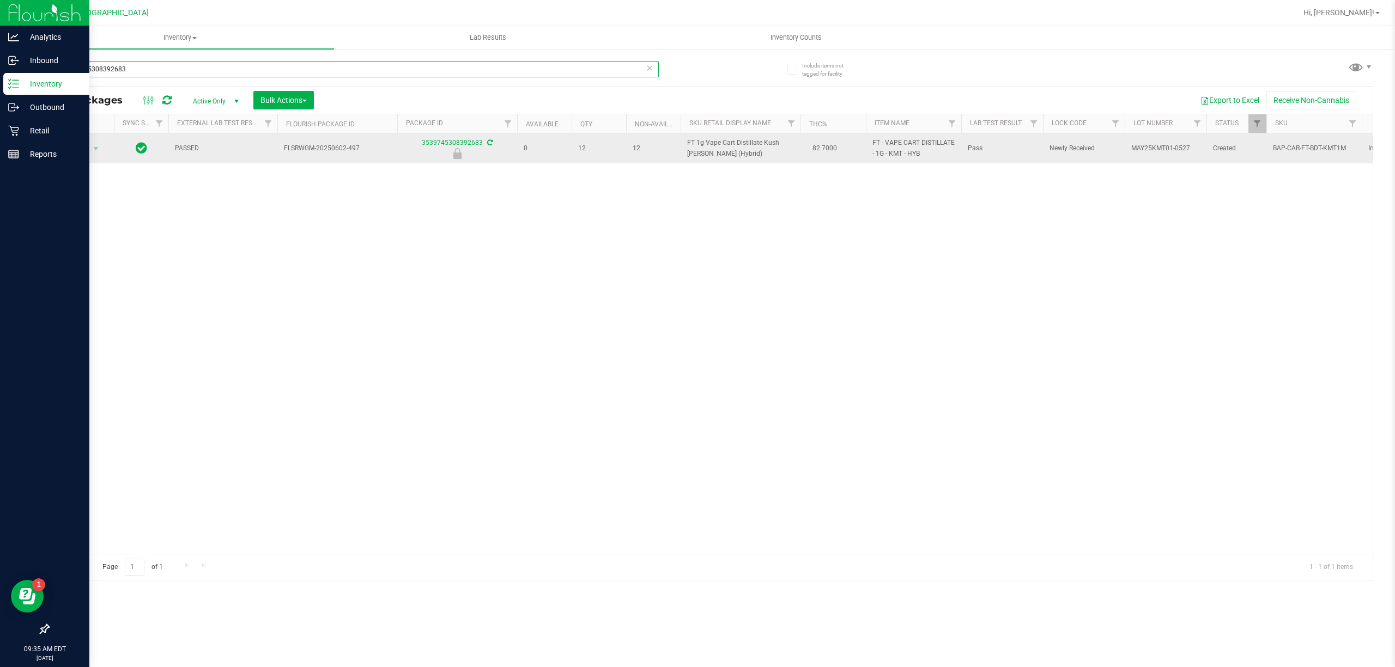
type input "3539745308392683"
click at [80, 145] on span "Action" at bounding box center [73, 148] width 29 height 15
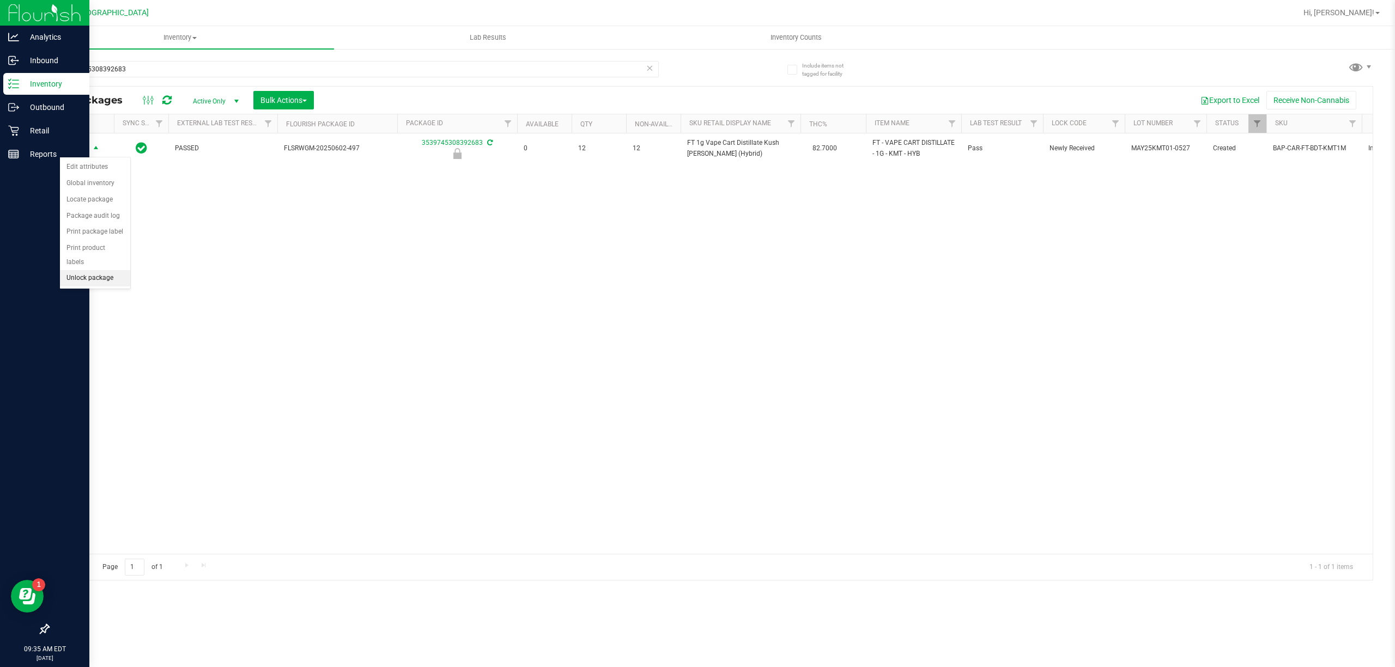
click at [94, 280] on li "Unlock package" at bounding box center [95, 278] width 70 height 16
click at [653, 69] on icon at bounding box center [650, 67] width 8 height 13
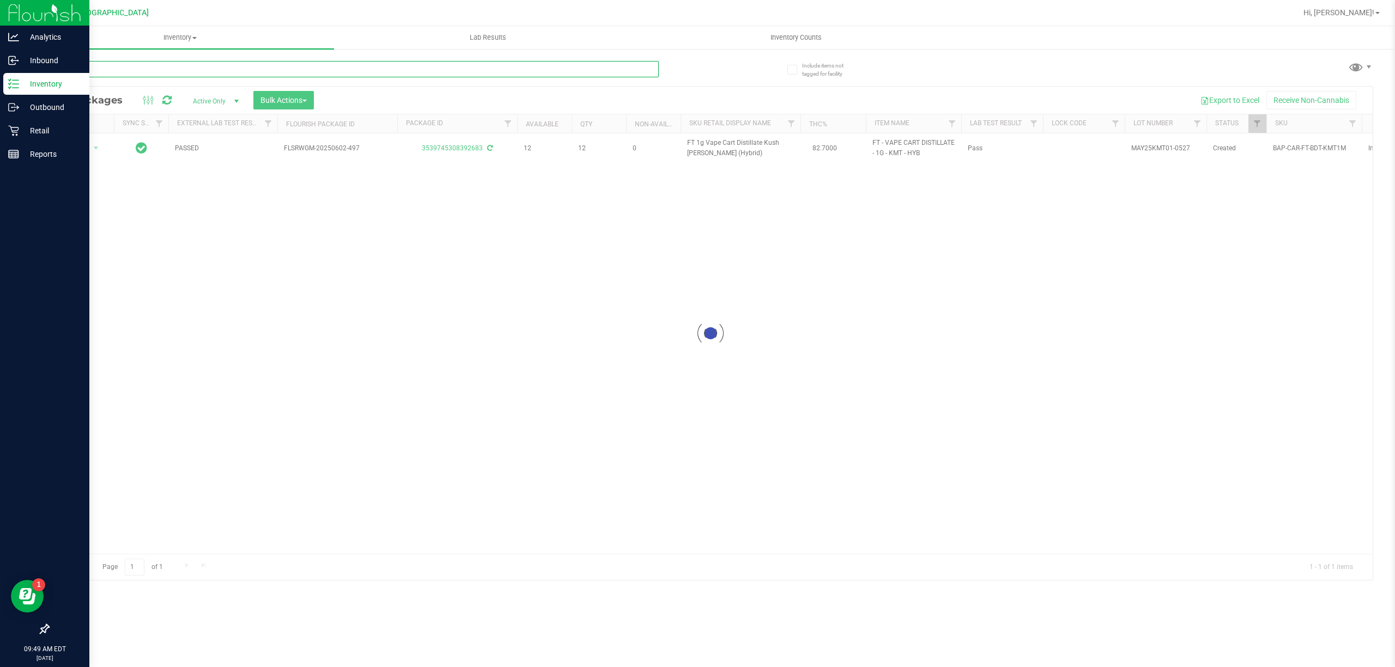
click at [600, 74] on input "text" at bounding box center [353, 69] width 611 height 16
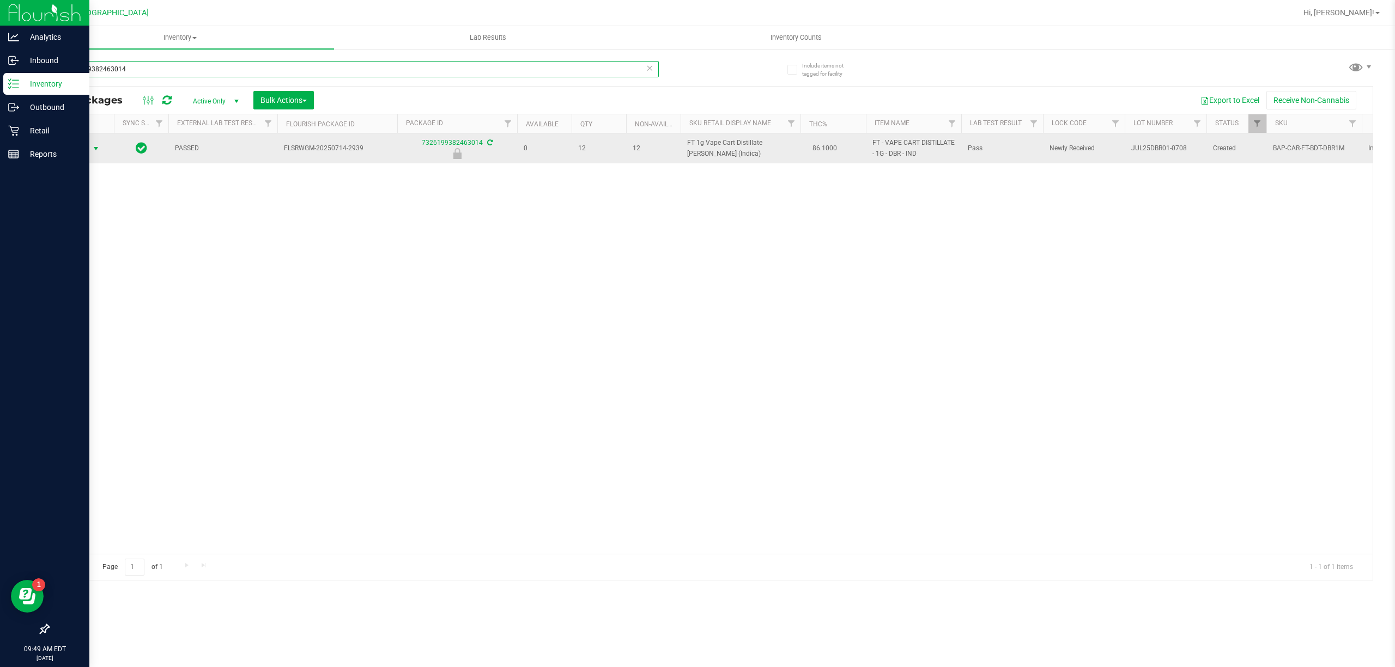
type input "7326199382463014"
click at [77, 149] on span "Action" at bounding box center [73, 148] width 29 height 15
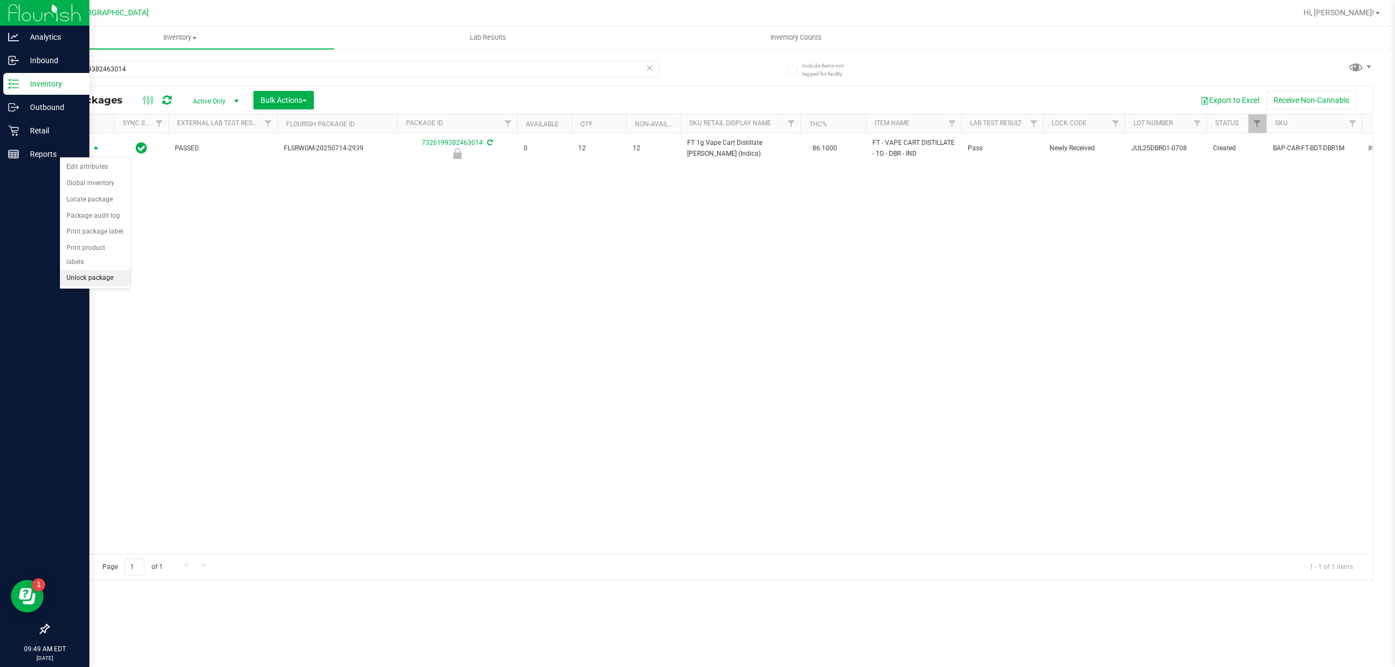
click at [84, 287] on li "Unlock package" at bounding box center [95, 278] width 70 height 16
click at [648, 66] on icon at bounding box center [650, 67] width 8 height 13
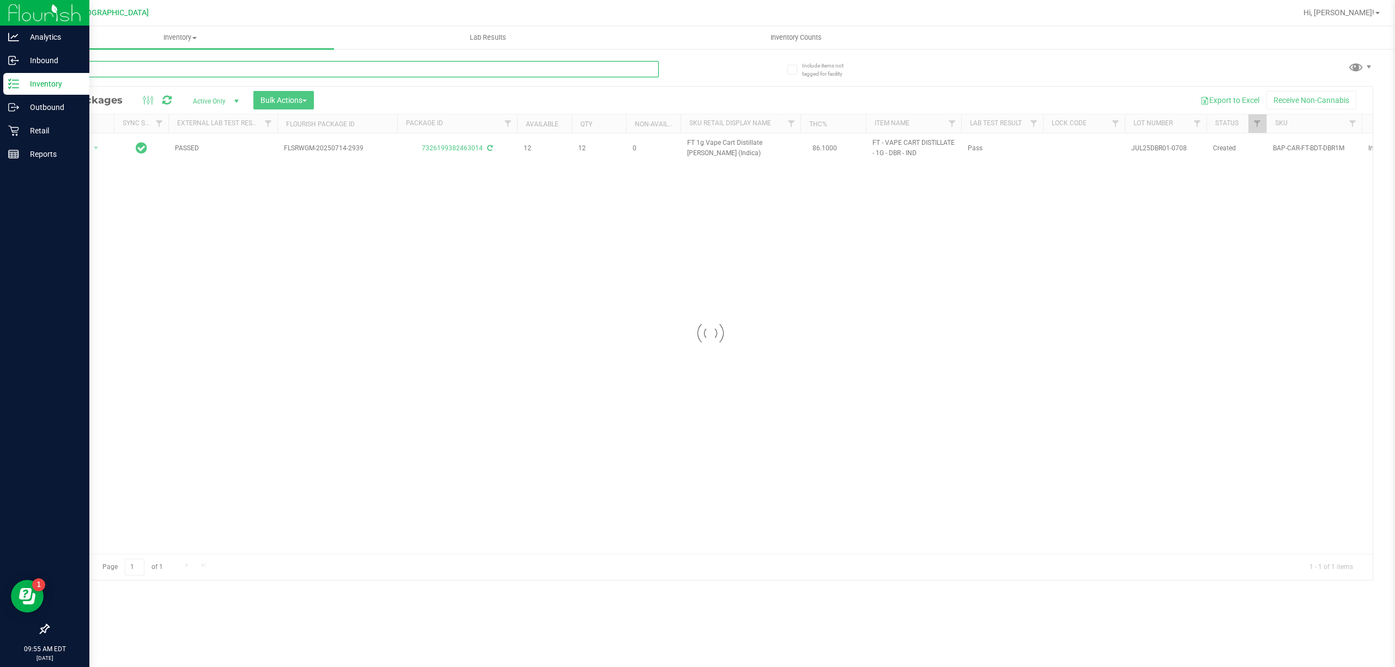
click at [623, 69] on input "text" at bounding box center [353, 69] width 611 height 16
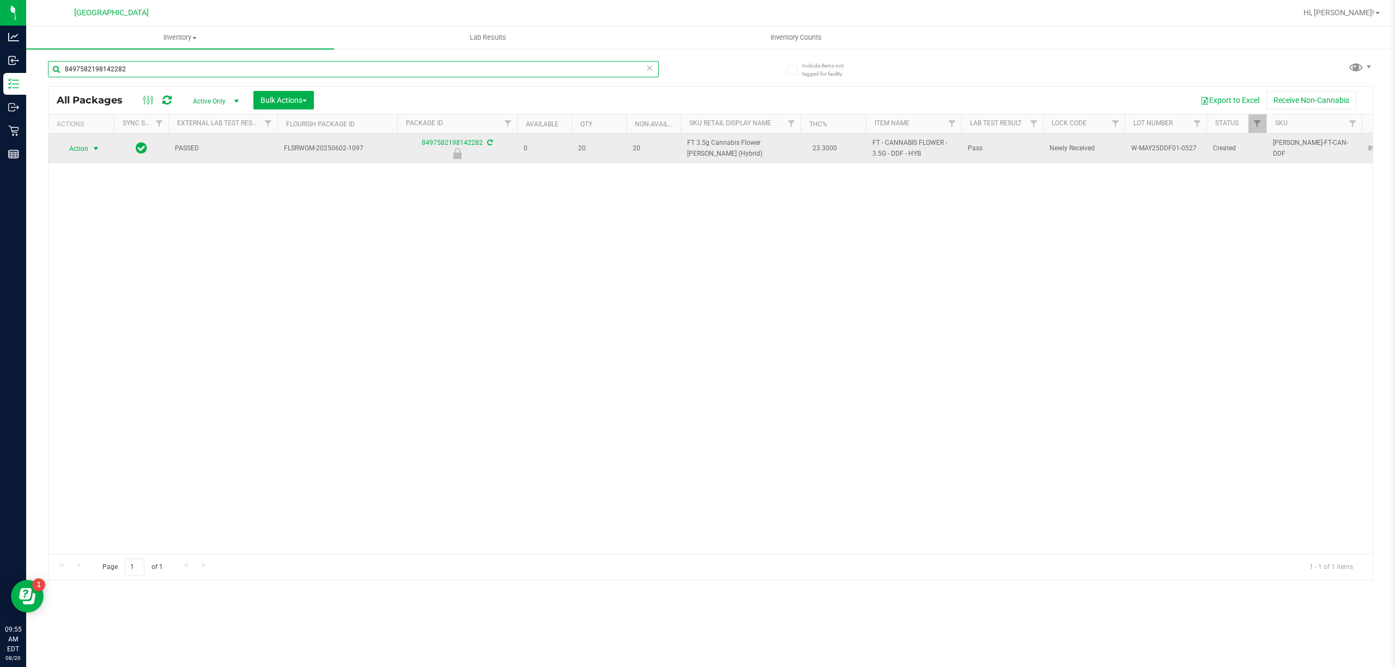
type input "8497582198142282"
click at [92, 151] on span "select" at bounding box center [96, 148] width 9 height 9
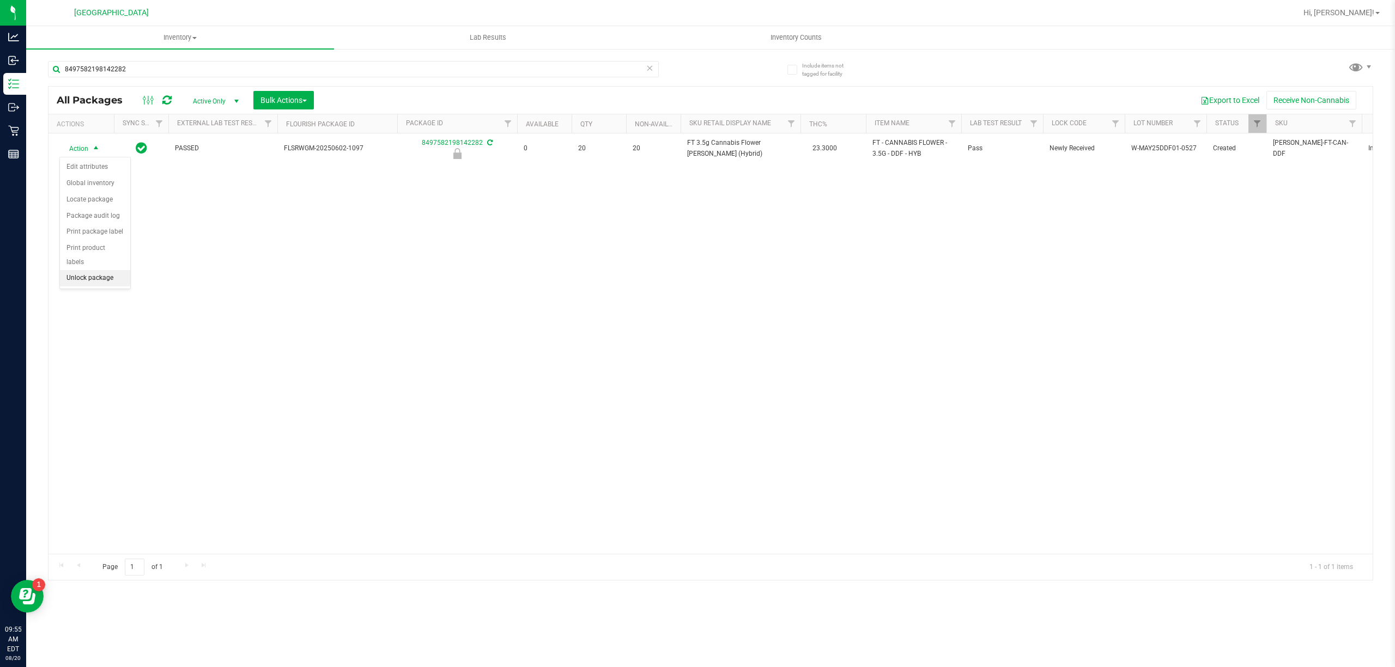
click at [112, 281] on li "Unlock package" at bounding box center [95, 278] width 70 height 16
click at [236, 283] on div "Action Action Adjust qty Create package Edit attributes Global inventory Locate…" at bounding box center [710, 343] width 1324 height 421
